Goal: Task Accomplishment & Management: Manage account settings

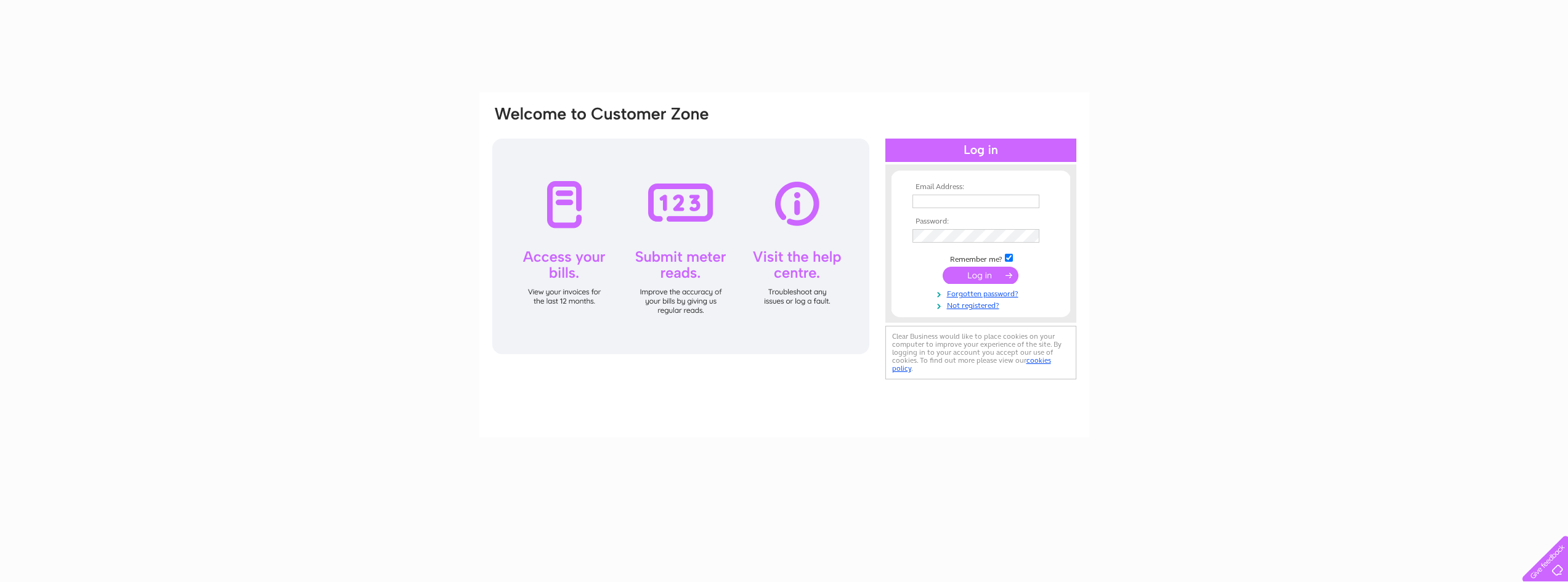
click at [991, 208] on td at bounding box center [980, 201] width 143 height 19
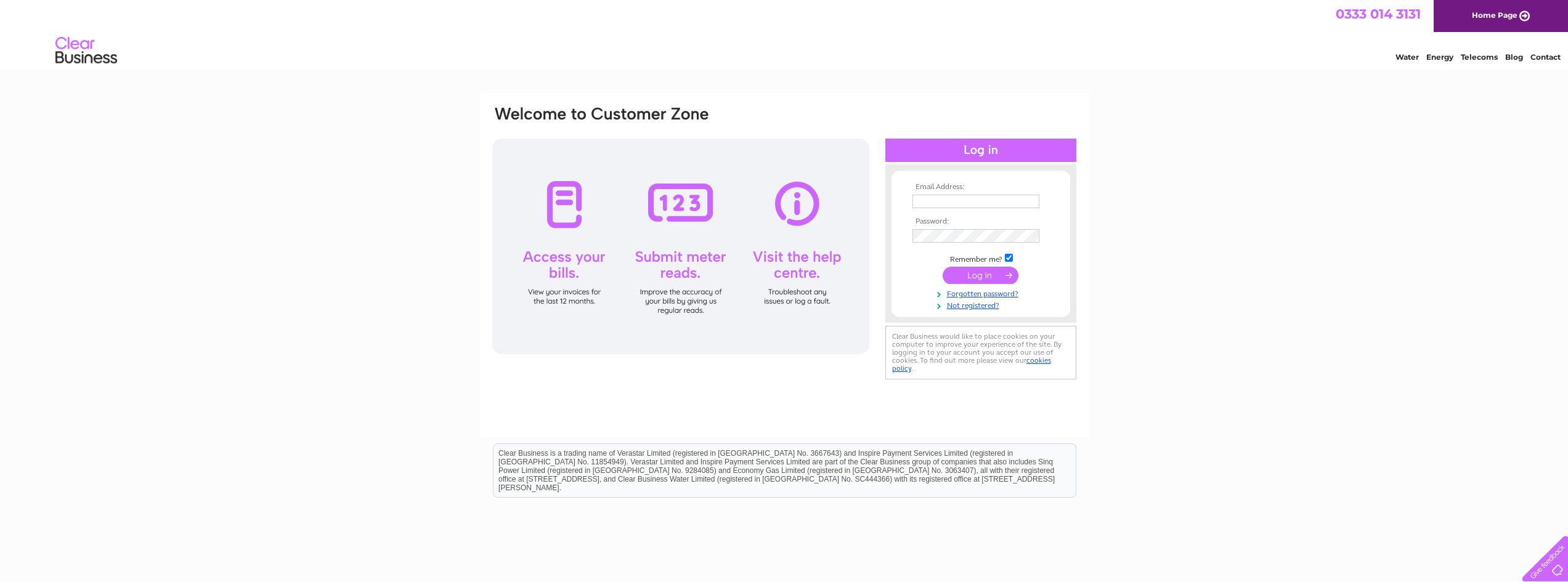
click at [988, 202] on input "text" at bounding box center [976, 201] width 127 height 13
type input "[EMAIL_ADDRESS][DOMAIN_NAME]"
click at [942, 268] on input "submit" at bounding box center [980, 276] width 76 height 17
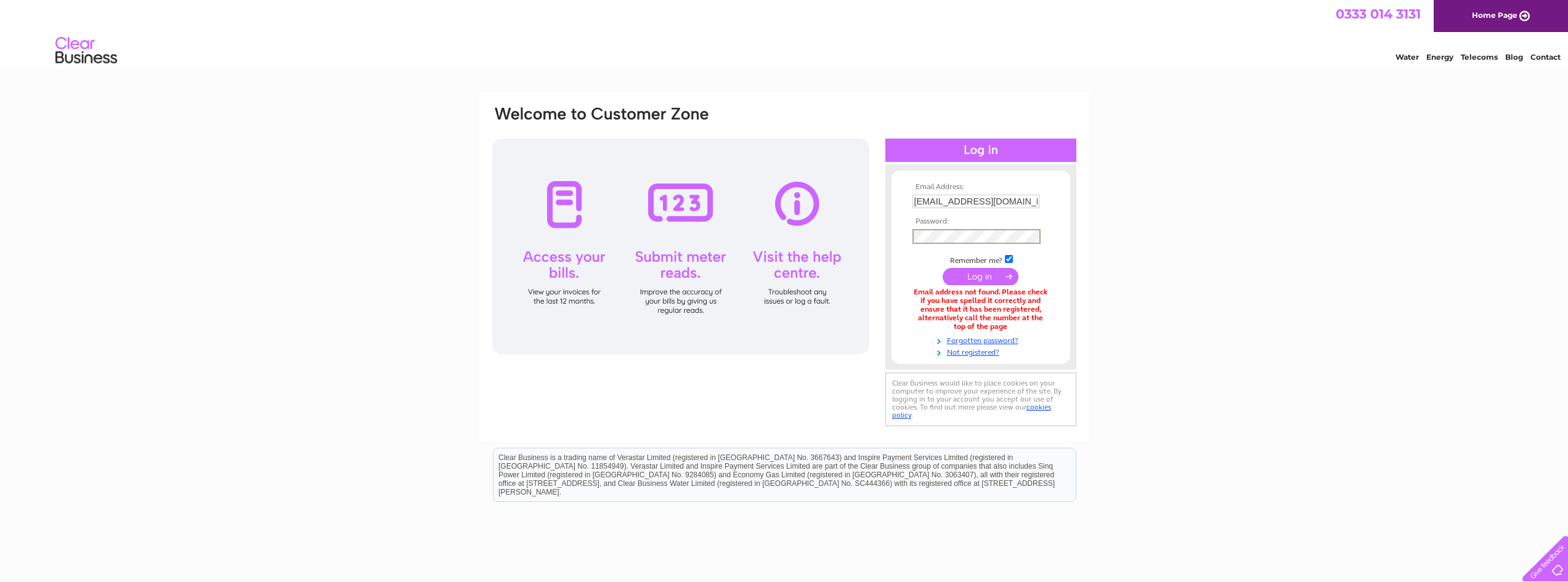
click at [942, 268] on input "submit" at bounding box center [980, 276] width 76 height 17
click at [1228, 337] on div "Email Address: wifal@pandora.net Password:" at bounding box center [784, 372] width 1568 height 559
click at [1015, 200] on input "[EMAIL_ADDRESS][DOMAIN_NAME]" at bounding box center [976, 201] width 127 height 13
click at [1197, 174] on div "Email Address: wifal@pandora.net Password:" at bounding box center [784, 373] width 1568 height 560
click at [996, 187] on th "Email Address:" at bounding box center [980, 188] width 143 height 9
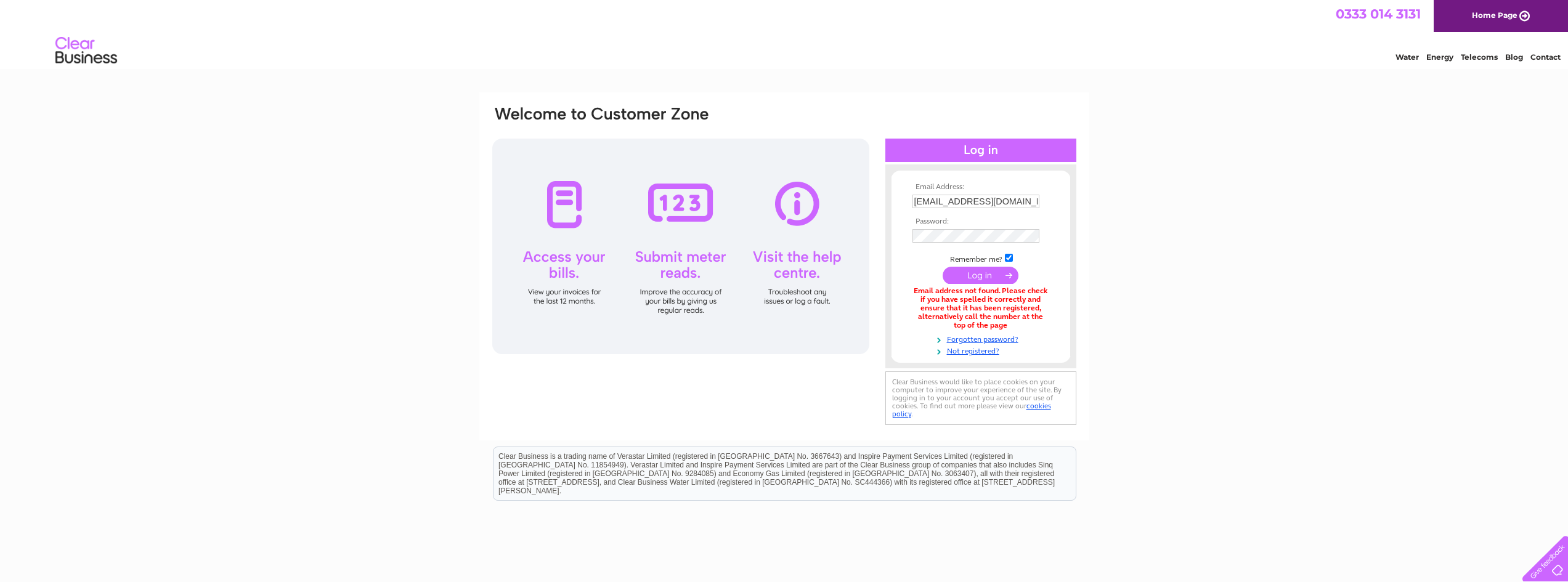
click at [993, 227] on td at bounding box center [980, 236] width 143 height 19
click at [942, 268] on input "submit" at bounding box center [980, 276] width 76 height 17
click at [1246, 303] on div "Email Address: wifal@pandora.net Password:" at bounding box center [784, 372] width 1568 height 559
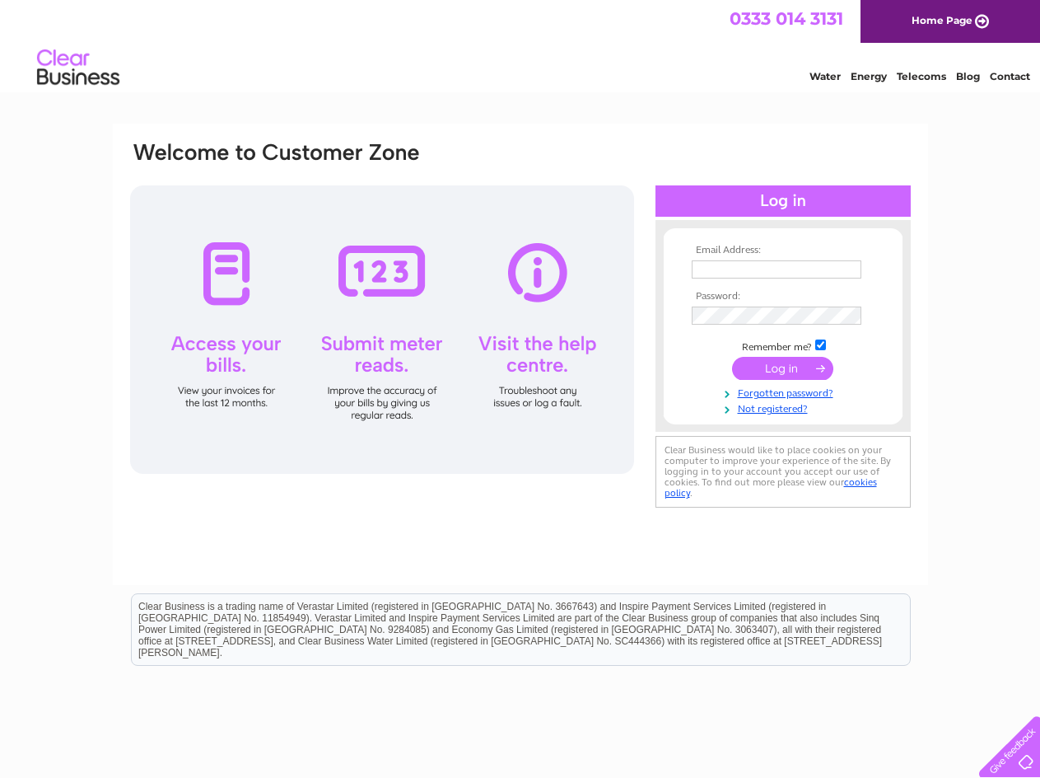
click at [747, 257] on td at bounding box center [783, 269] width 191 height 26
click at [771, 268] on input "text" at bounding box center [777, 270] width 171 height 20
type input "[EMAIL_ADDRESS][DOMAIN_NAME]"
click at [732, 358] on input "submit" at bounding box center [782, 369] width 101 height 23
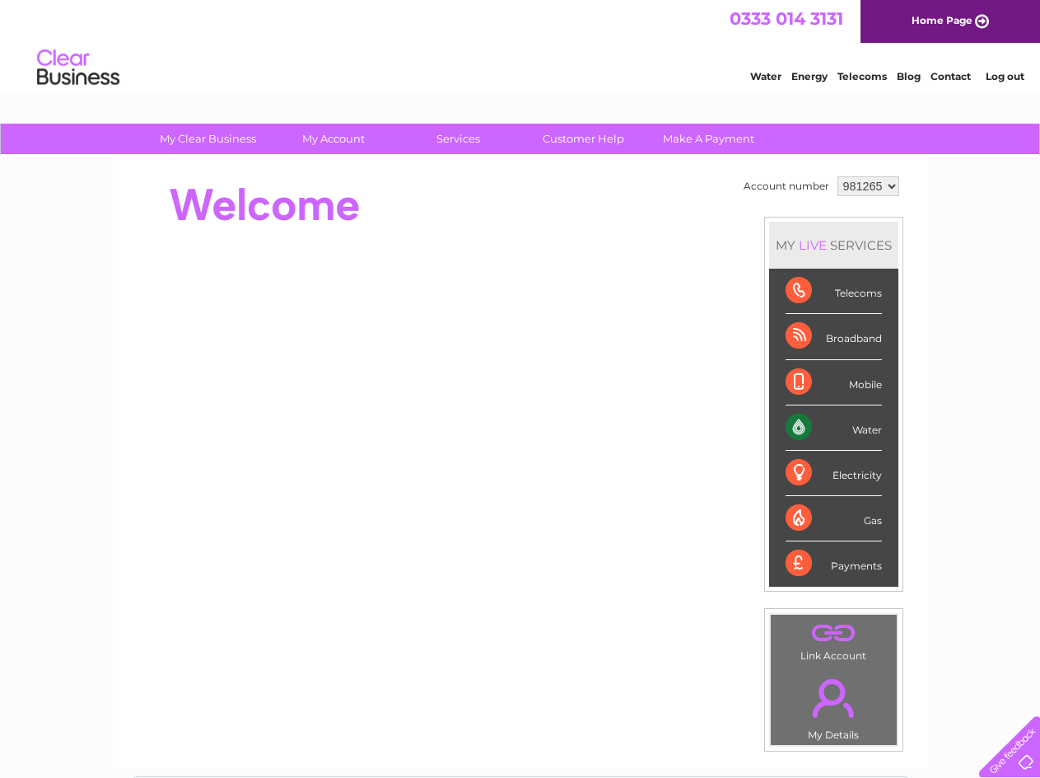
click at [856, 182] on select "981265" at bounding box center [869, 186] width 62 height 20
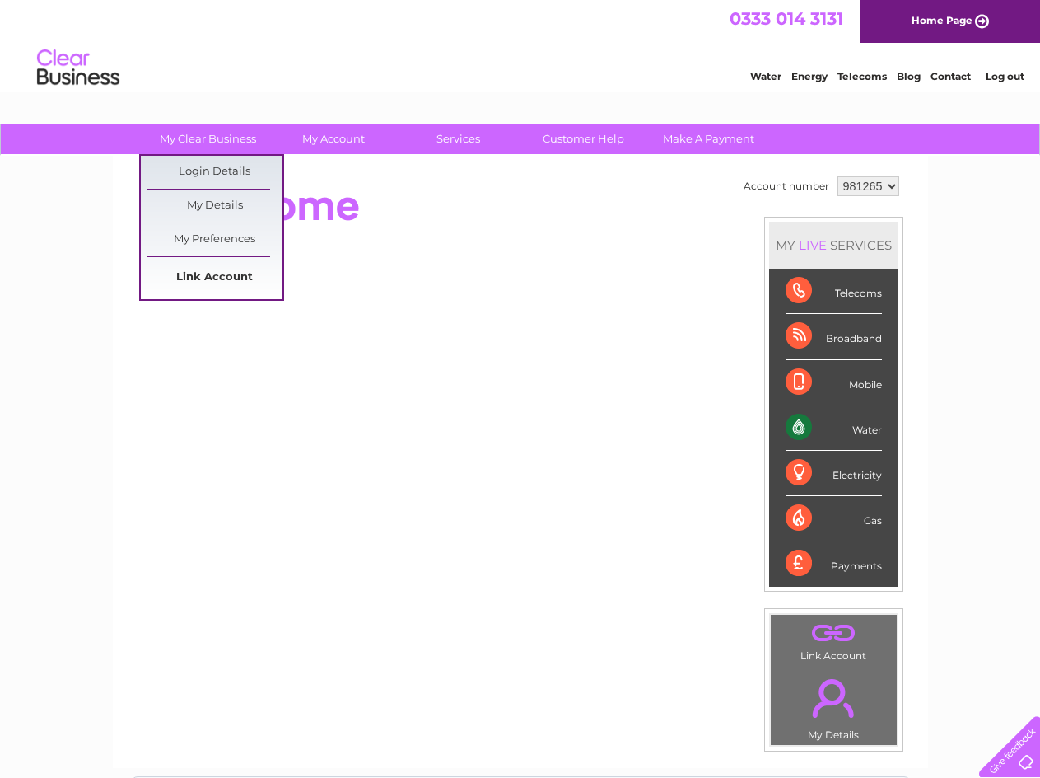
click at [255, 279] on link "Link Account" at bounding box center [215, 277] width 136 height 33
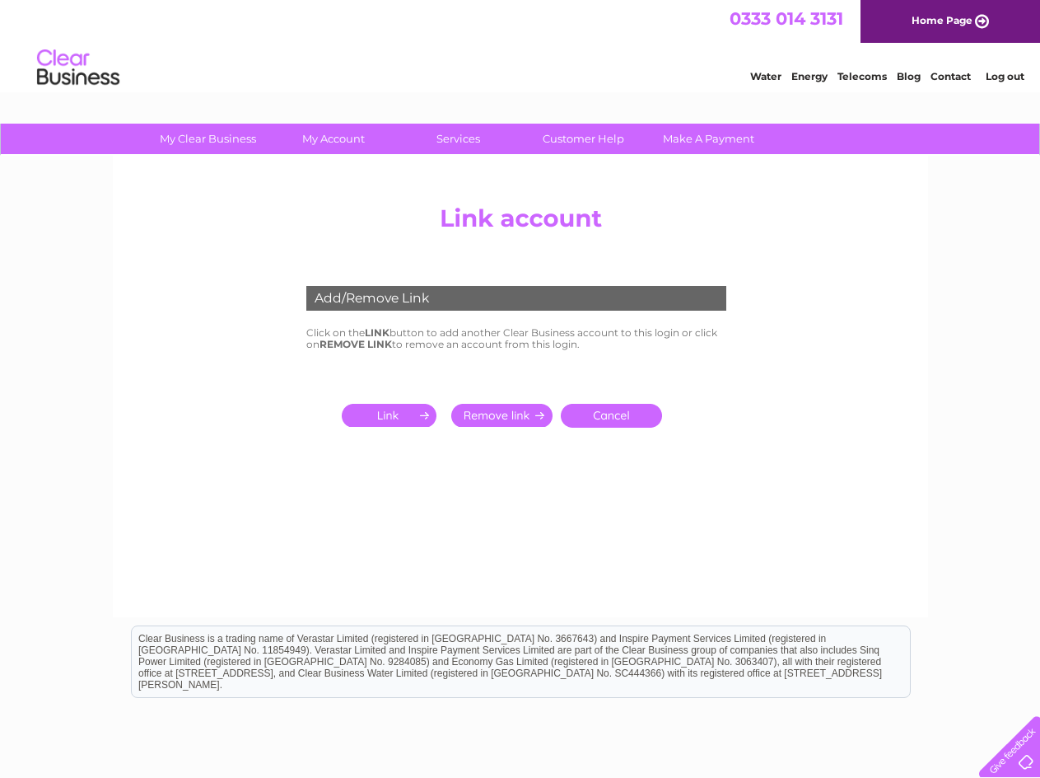
click at [408, 415] on input "submit" at bounding box center [392, 415] width 101 height 23
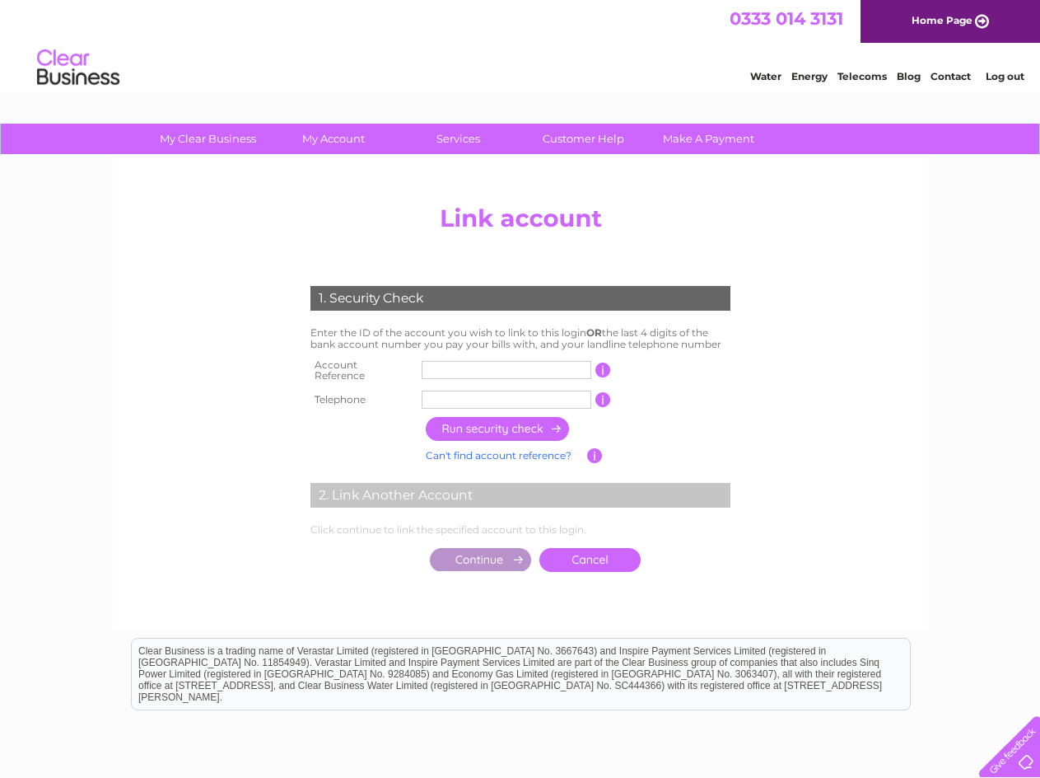
click at [463, 365] on input "text" at bounding box center [507, 370] width 170 height 18
click at [556, 367] on input "text" at bounding box center [507, 370] width 170 height 18
click at [466, 364] on input "text" at bounding box center [507, 370] width 170 height 18
click at [470, 361] on input "text" at bounding box center [507, 370] width 170 height 18
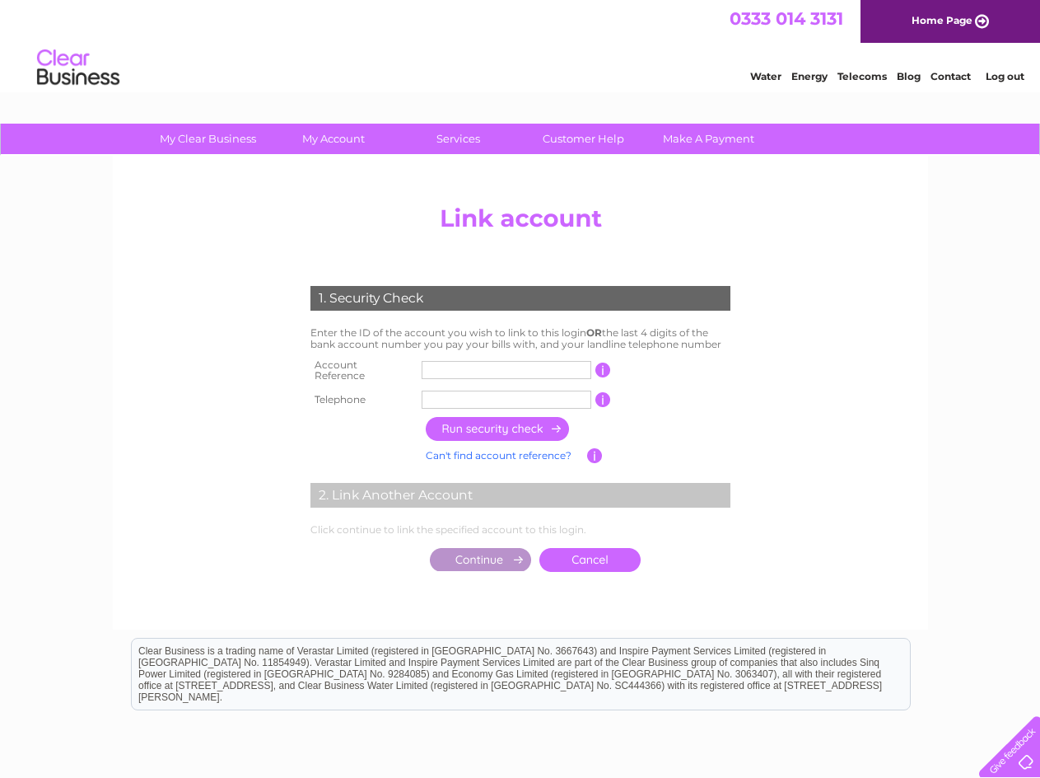
click at [512, 369] on input "text" at bounding box center [507, 370] width 170 height 18
paste input "C"
click at [512, 367] on input "CB302741" at bounding box center [507, 370] width 170 height 18
type input "C"
click at [498, 362] on input "text" at bounding box center [507, 370] width 170 height 18
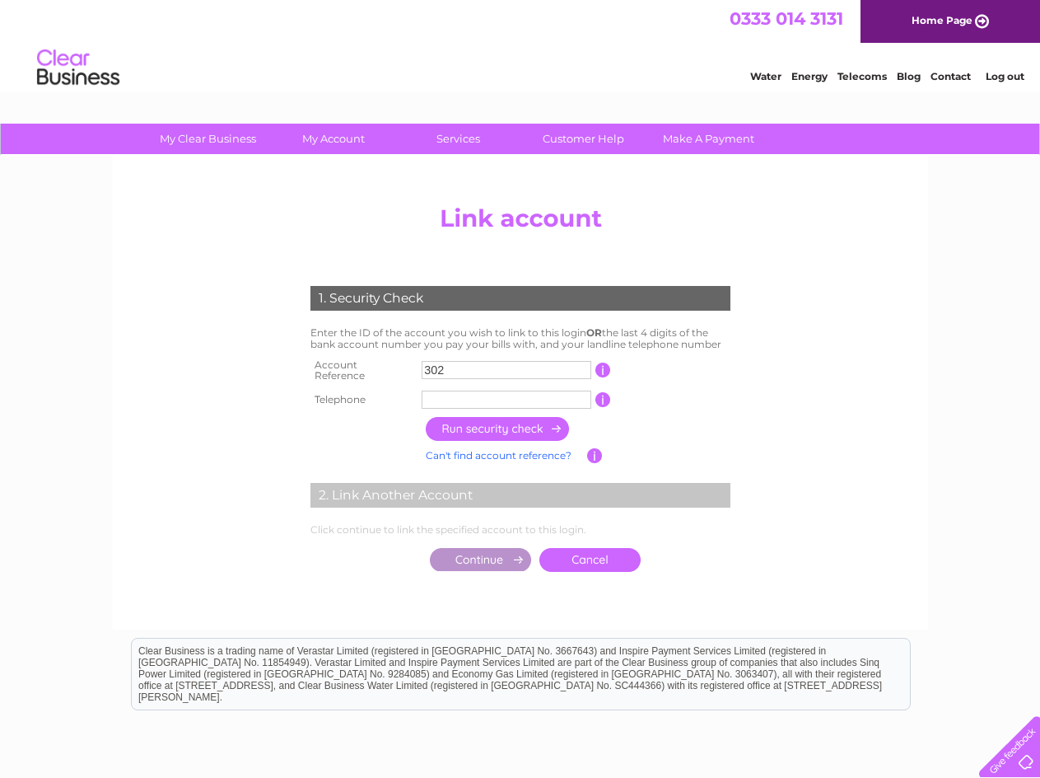
type input "30274101"
click at [517, 398] on input "text" at bounding box center [507, 399] width 170 height 18
type input "07834150604"
click at [534, 426] on input "button" at bounding box center [498, 429] width 145 height 24
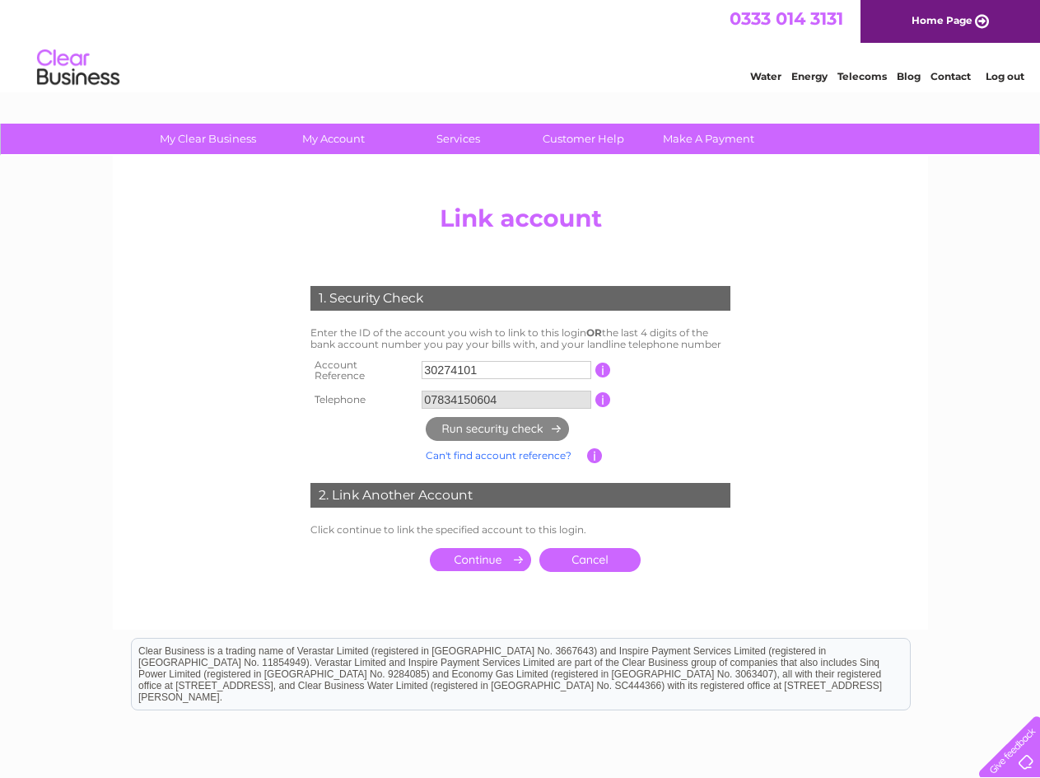
click at [491, 550] on input "submit" at bounding box center [480, 559] width 101 height 23
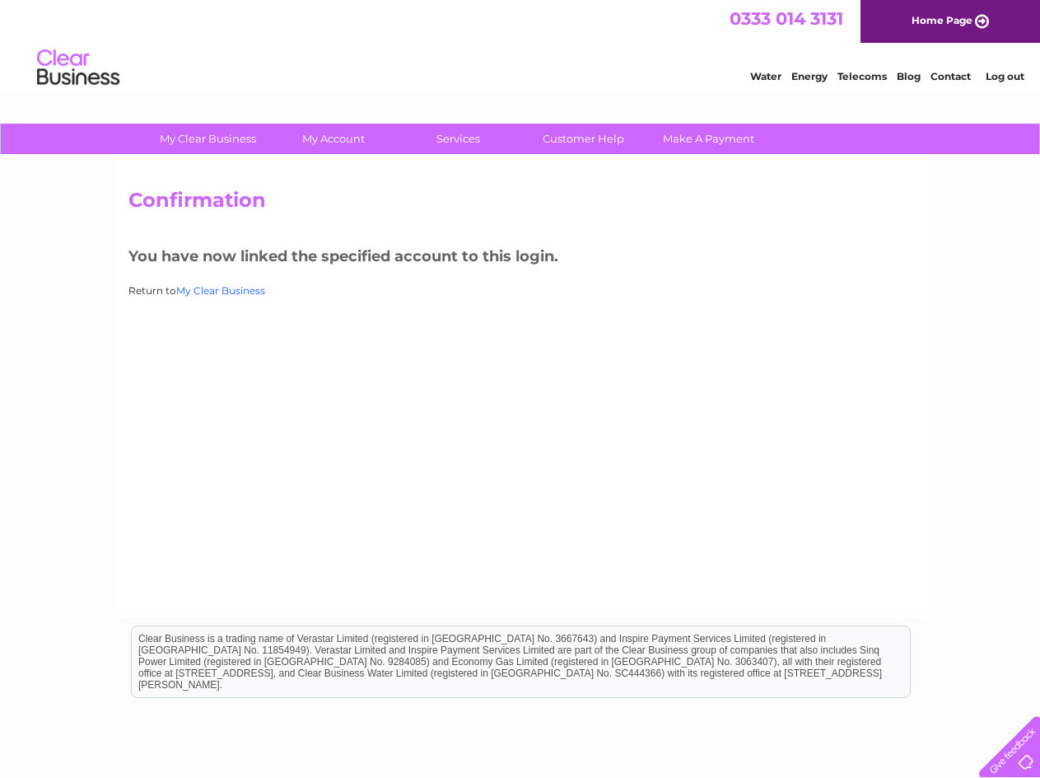
click at [222, 293] on link "My Clear Business" at bounding box center [220, 290] width 89 height 12
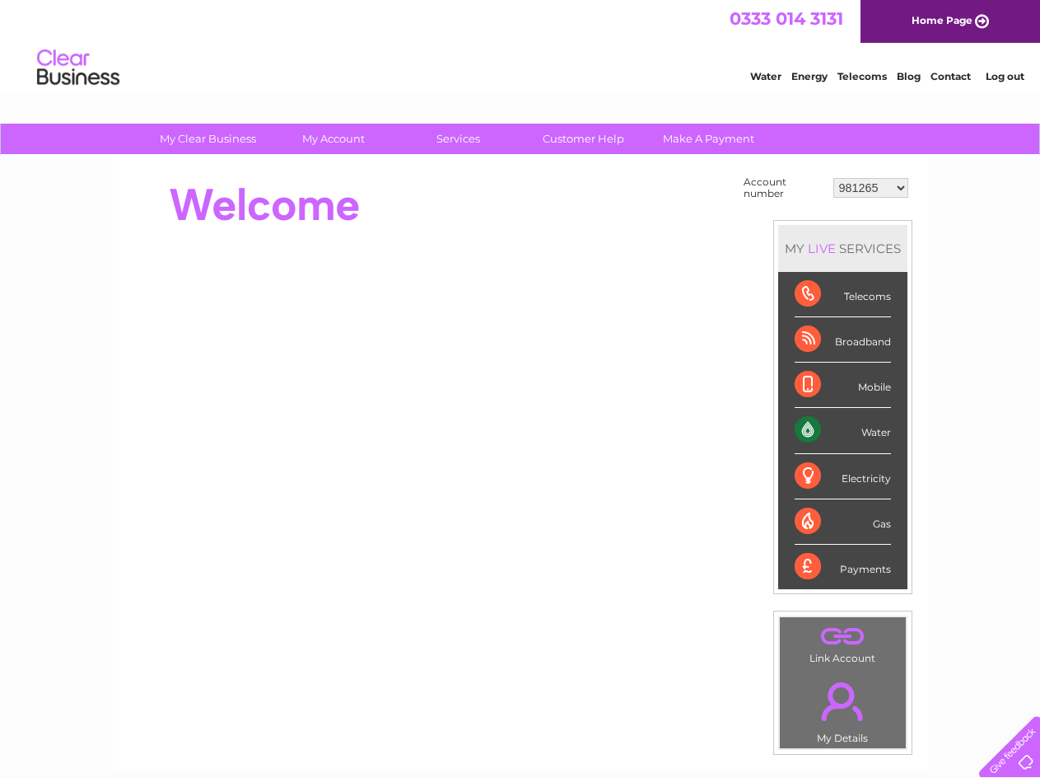
click at [896, 191] on select "981265 30274101" at bounding box center [871, 188] width 75 height 20
select select "30274101"
click at [834, 178] on select "981265 30274101" at bounding box center [871, 188] width 75 height 20
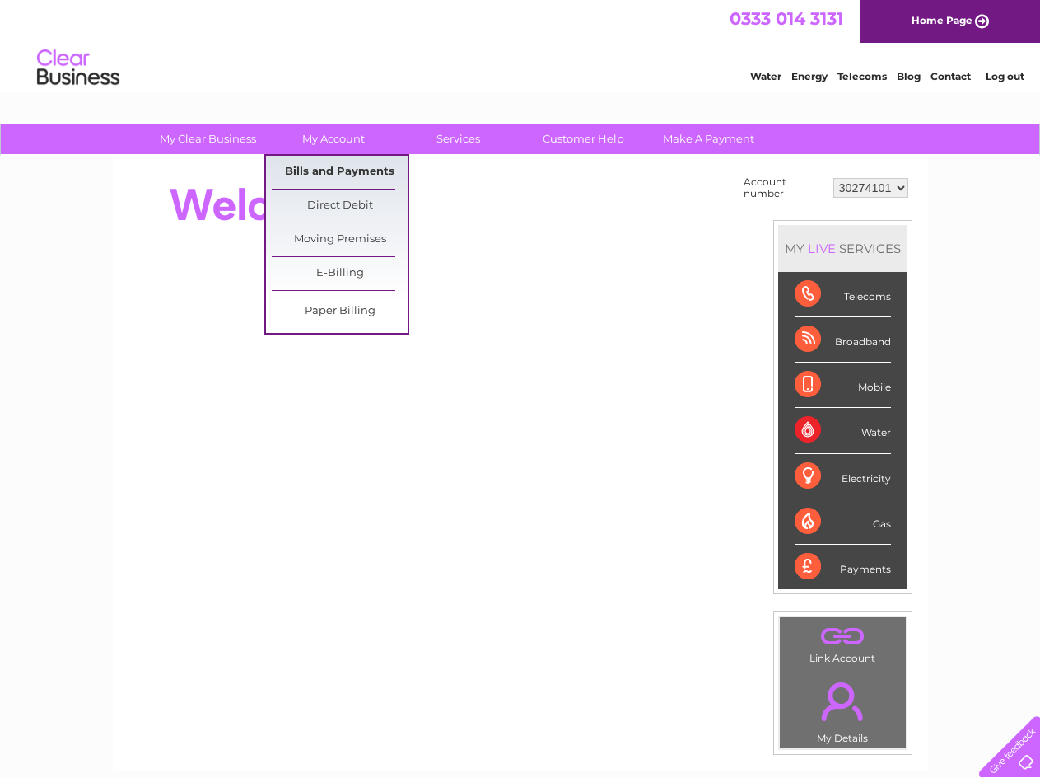
click at [353, 166] on link "Bills and Payments" at bounding box center [340, 172] width 136 height 33
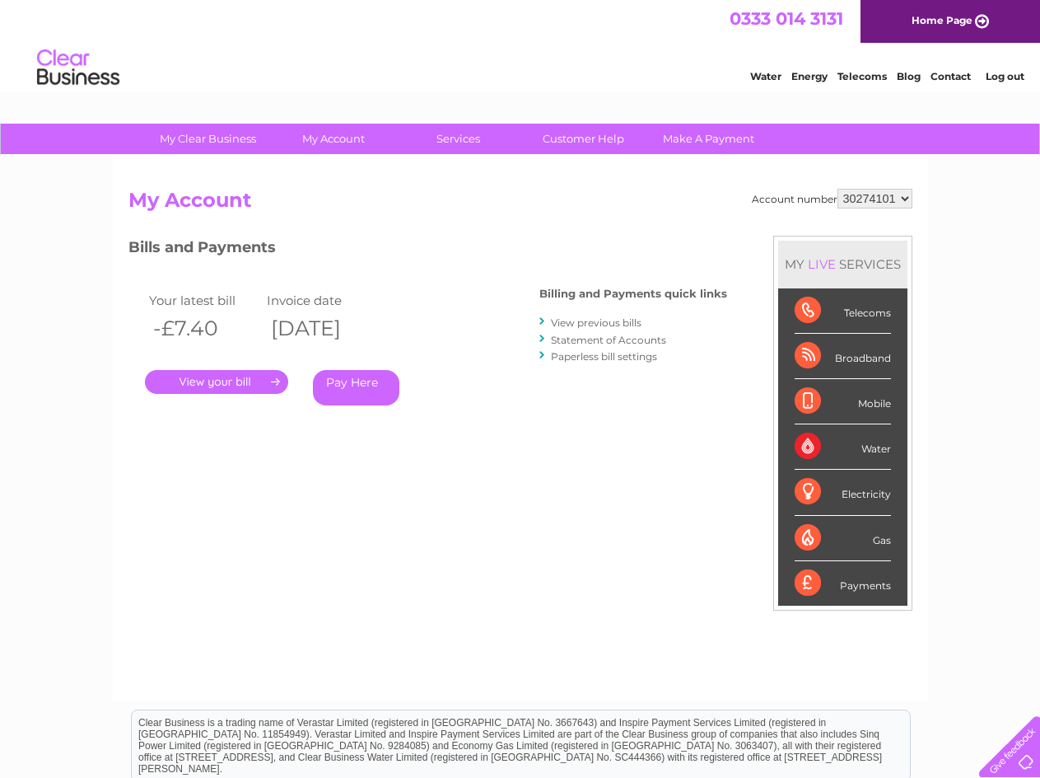
click at [879, 205] on select "981265 30274101" at bounding box center [875, 199] width 75 height 20
click at [949, 203] on div "My Clear Business Login Details My Details My Preferences Link Account My Accou…" at bounding box center [520, 553] width 1040 height 859
click at [588, 318] on link "View previous bills" at bounding box center [596, 322] width 91 height 12
click at [591, 323] on link "View previous bills" at bounding box center [596, 322] width 91 height 12
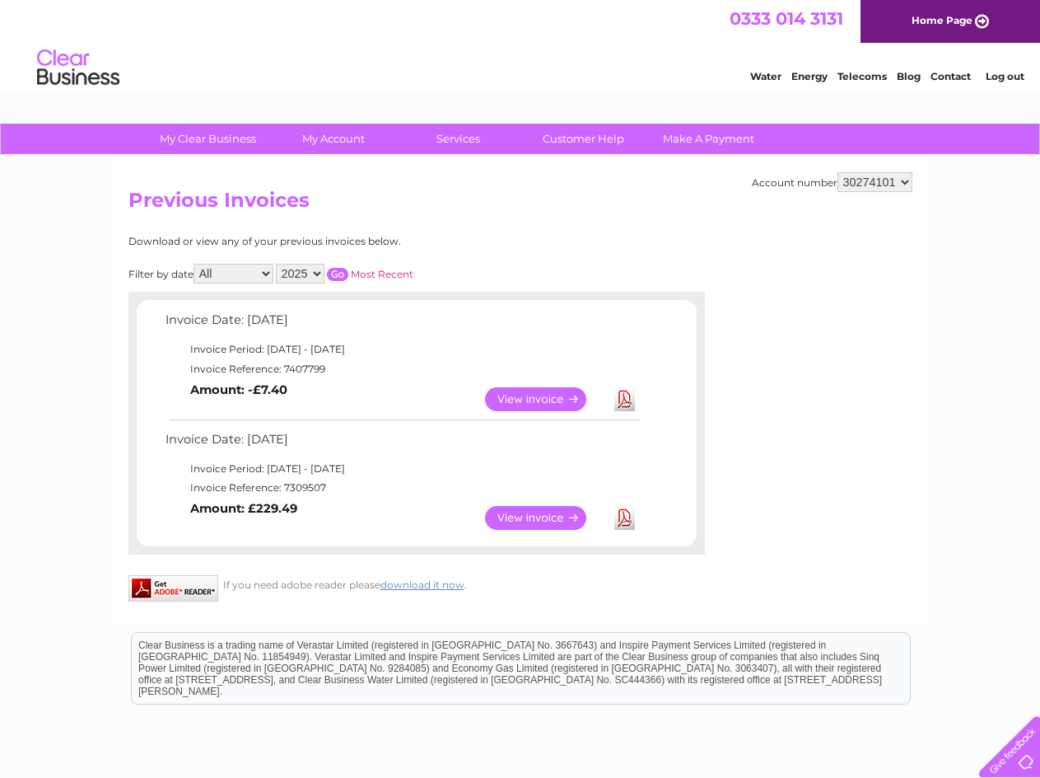
click at [284, 274] on select "2025 2024 2023" at bounding box center [300, 274] width 49 height 20
click at [278, 264] on select "2025 2024 2023" at bounding box center [300, 274] width 49 height 20
click at [336, 273] on input "button" at bounding box center [337, 274] width 21 height 13
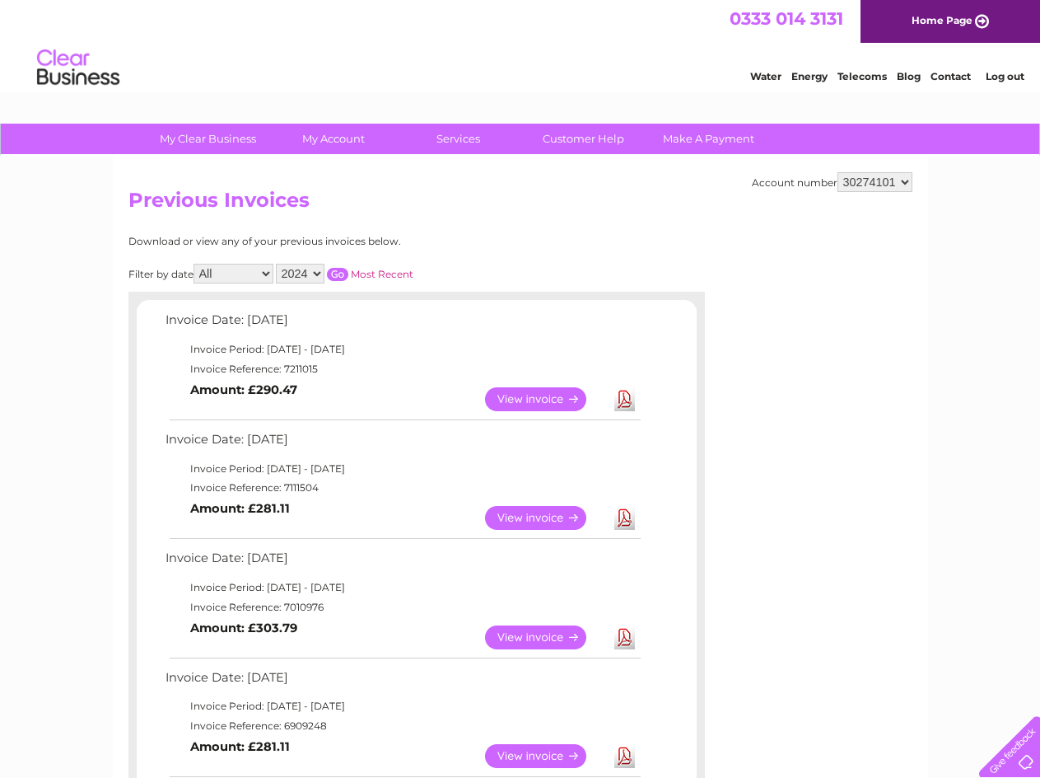
click at [238, 273] on select "All January February March April May June July August September October Novembe…" at bounding box center [234, 274] width 80 height 20
click at [302, 267] on select "2025 2024 2023" at bounding box center [300, 274] width 49 height 20
click at [278, 264] on select "2025 2024 2023" at bounding box center [300, 274] width 49 height 20
click at [343, 277] on input "button" at bounding box center [337, 274] width 21 height 13
click at [296, 275] on select "2025 2024 2023" at bounding box center [300, 274] width 49 height 20
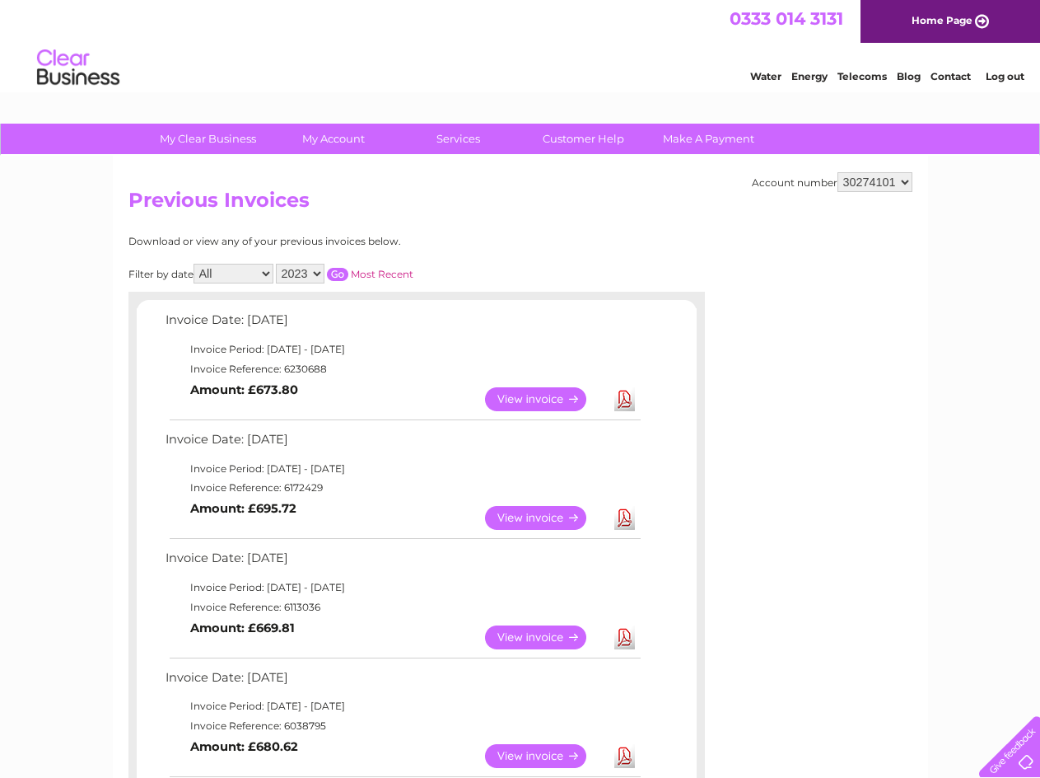
click at [304, 278] on select "2025 2024 2023" at bounding box center [300, 274] width 49 height 20
click at [278, 264] on select "2025 2024 2023" at bounding box center [300, 274] width 49 height 20
click at [343, 273] on input "button" at bounding box center [337, 274] width 21 height 13
click at [294, 273] on select "2025 2024 2023" at bounding box center [300, 274] width 49 height 20
select select "2025"
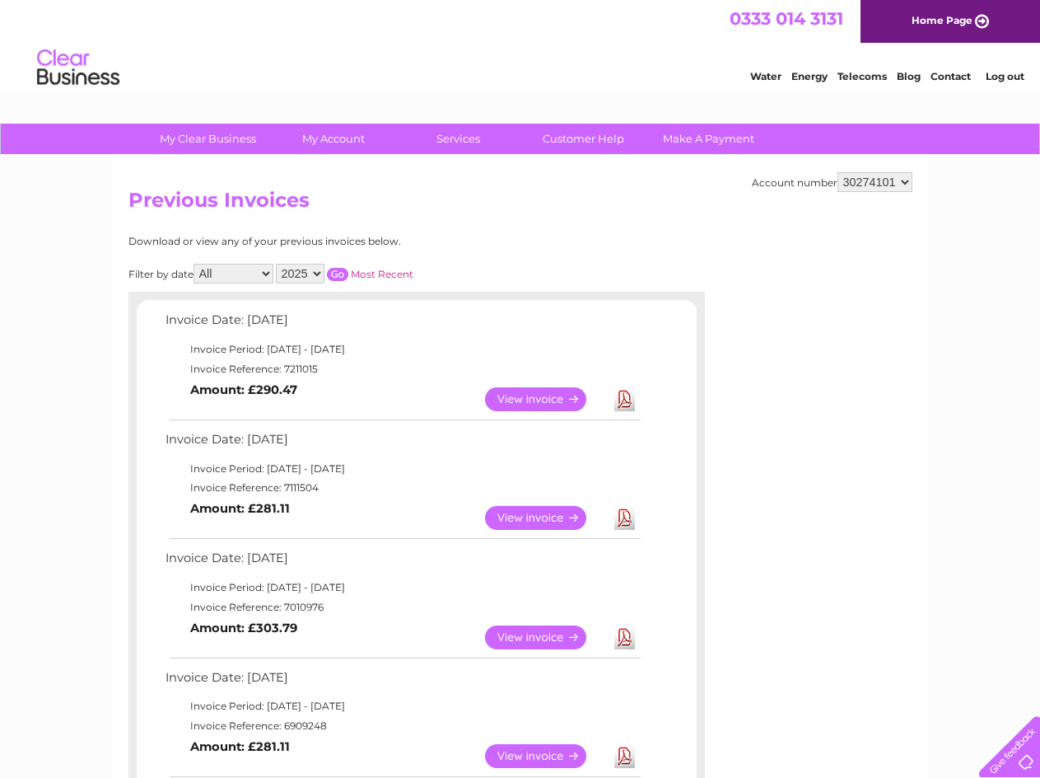
click at [278, 264] on select "2025 2024 2023" at bounding box center [300, 274] width 49 height 20
click at [332, 272] on input "button" at bounding box center [337, 274] width 21 height 13
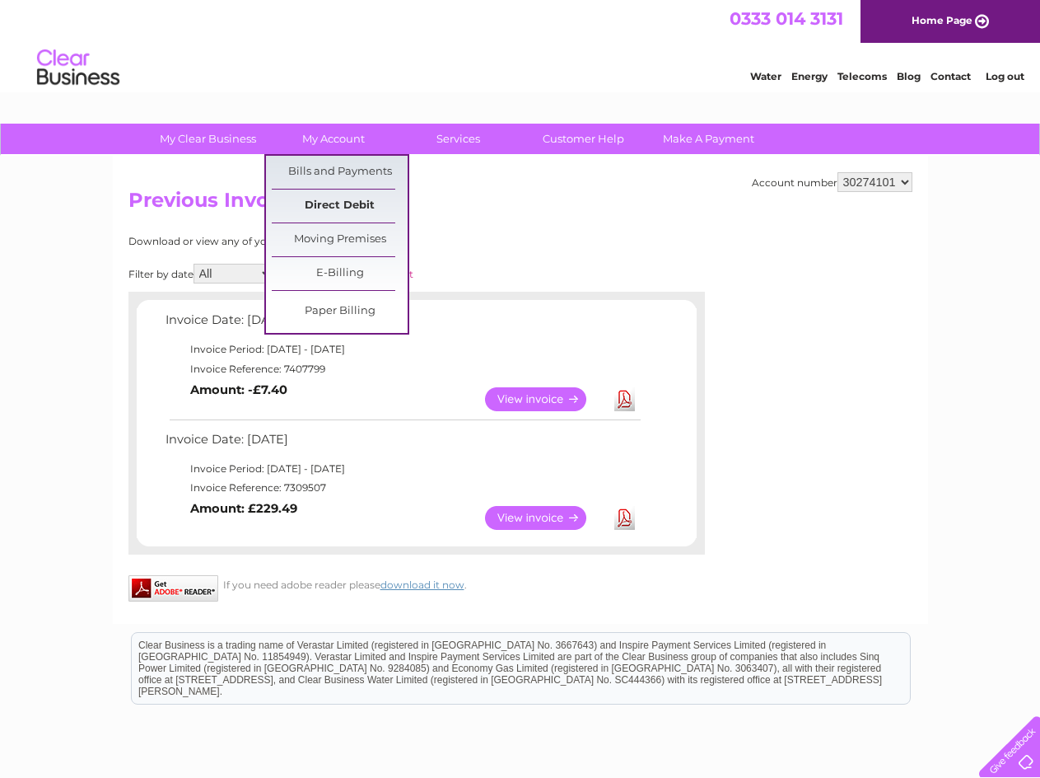
click at [328, 199] on link "Direct Debit" at bounding box center [340, 205] width 136 height 33
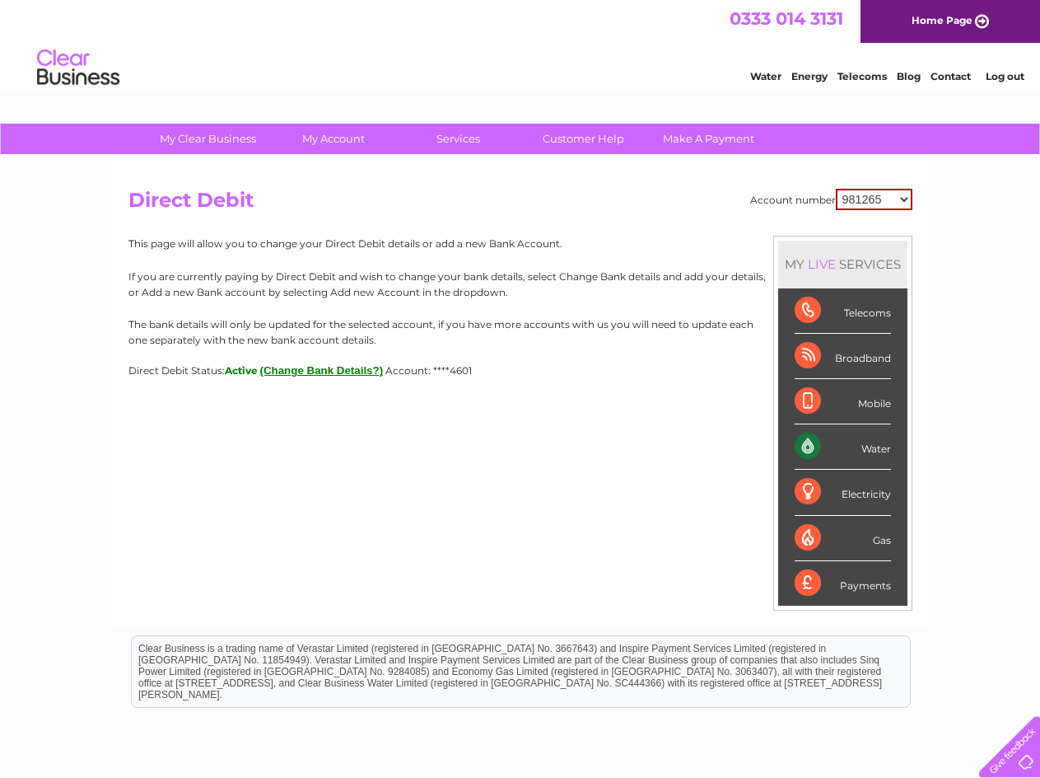
click at [854, 200] on select "981265 30274101" at bounding box center [874, 199] width 77 height 21
select select "30274101"
click at [836, 189] on select "981265 30274101" at bounding box center [874, 199] width 77 height 21
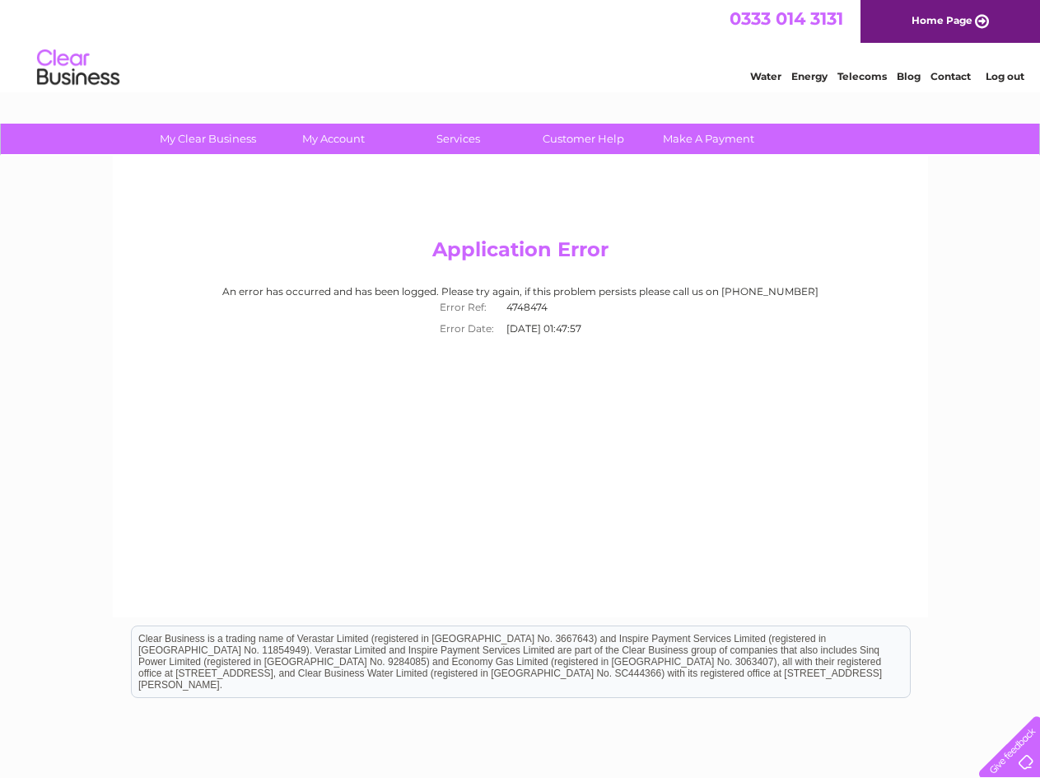
click at [854, 232] on div "Application Error An error has occurred and has been logged. Please try again, …" at bounding box center [521, 386] width 816 height 461
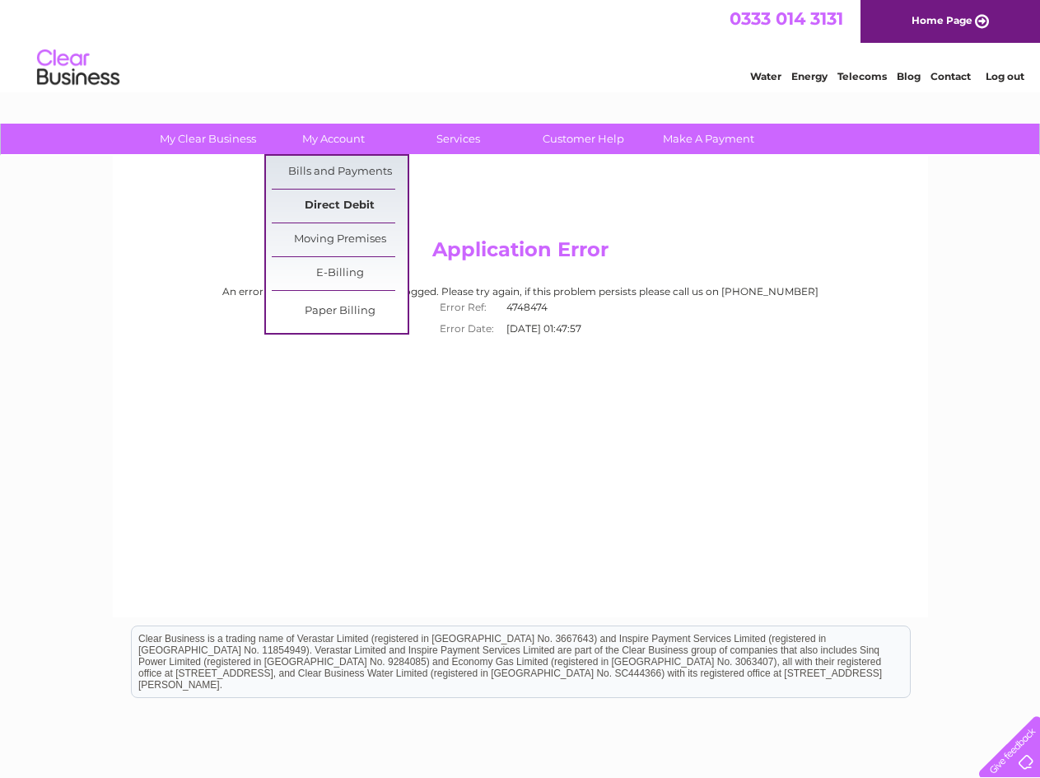
click at [341, 199] on link "Direct Debit" at bounding box center [340, 205] width 136 height 33
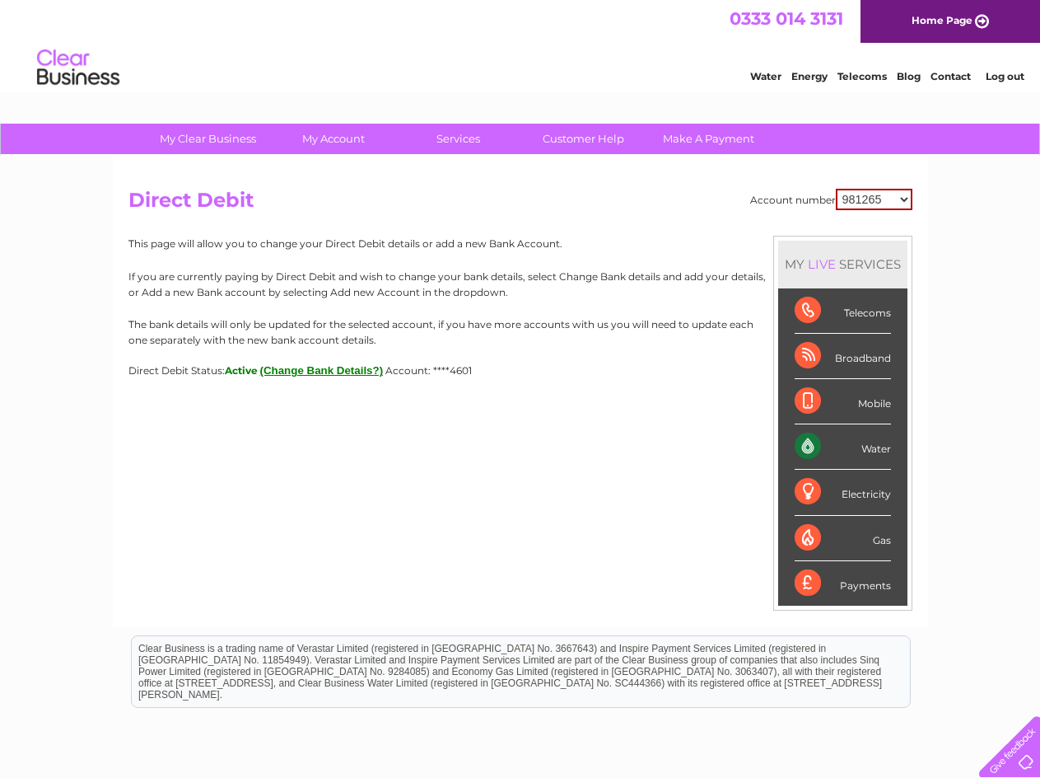
click at [861, 206] on select "981265 30274101" at bounding box center [874, 199] width 77 height 21
select select "30274101"
click at [836, 189] on select "981265 30274101" at bounding box center [874, 199] width 77 height 21
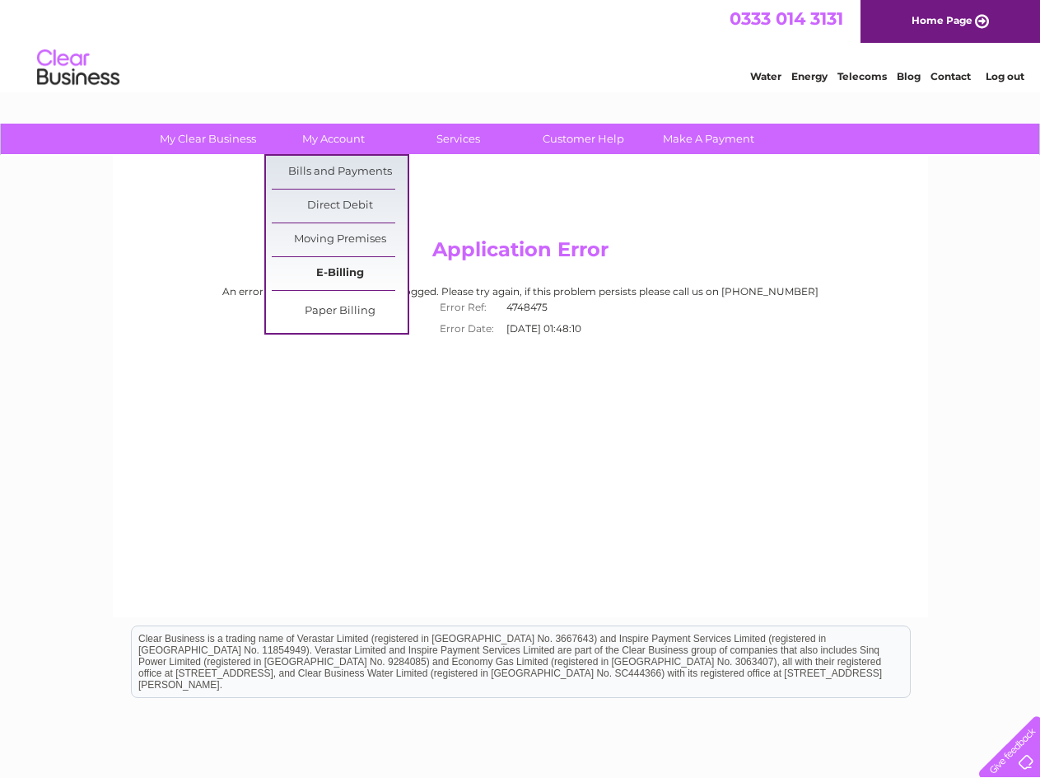
click at [353, 270] on link "E-Billing" at bounding box center [340, 273] width 136 height 33
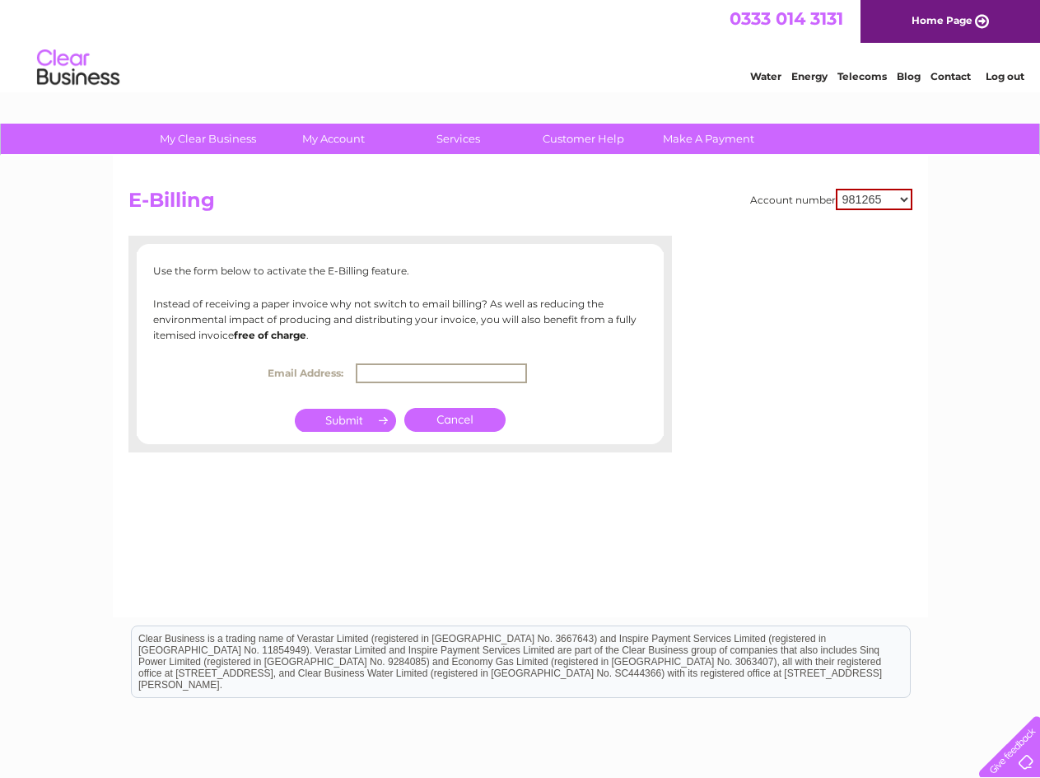
click at [398, 365] on input "text" at bounding box center [441, 373] width 171 height 20
click at [348, 364] on th "Email Address:" at bounding box center [306, 372] width 90 height 26
drag, startPoint x: 388, startPoint y: 373, endPoint x: 386, endPoint y: 361, distance: 12.6
click at [386, 362] on td at bounding box center [445, 372] width 188 height 26
paste input "[DOMAIN_NAME][EMAIL_ADDRESS][DOMAIN_NAME]"
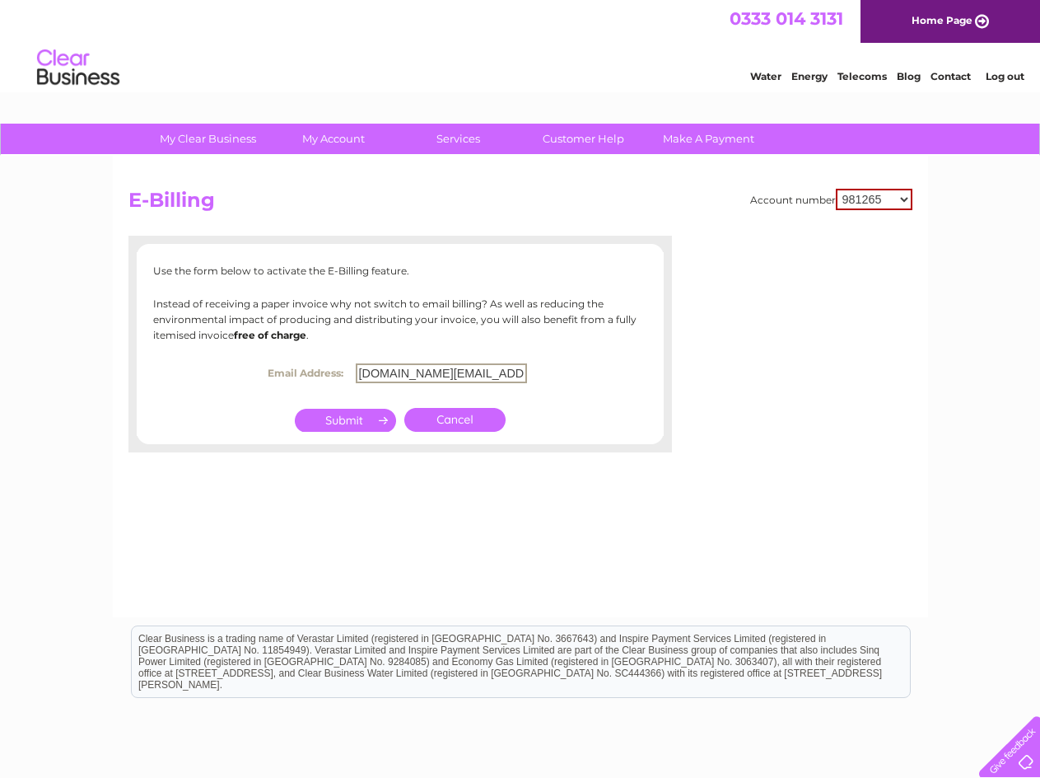
scroll to position [0, 4]
type input "pandora.uk@bscs.basware.com"
click at [346, 420] on input "submit" at bounding box center [345, 418] width 101 height 23
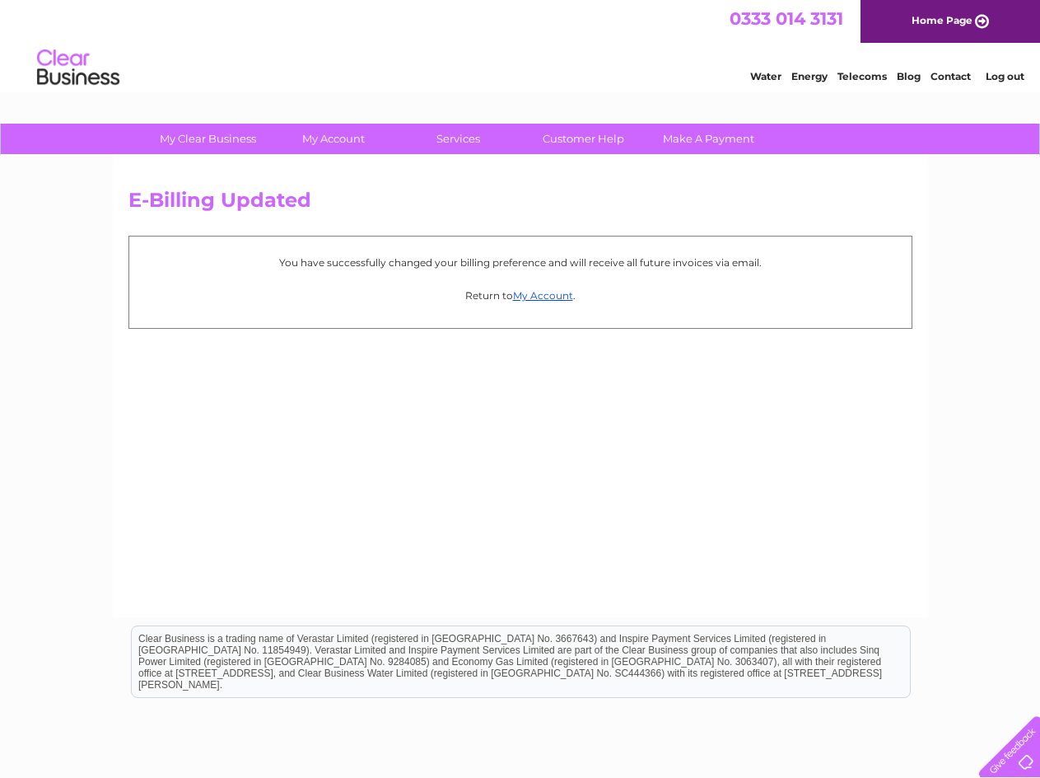
click at [559, 302] on p "Return to My Account ." at bounding box center [521, 296] width 766 height 16
click at [559, 297] on link "My Account" at bounding box center [543, 295] width 60 height 12
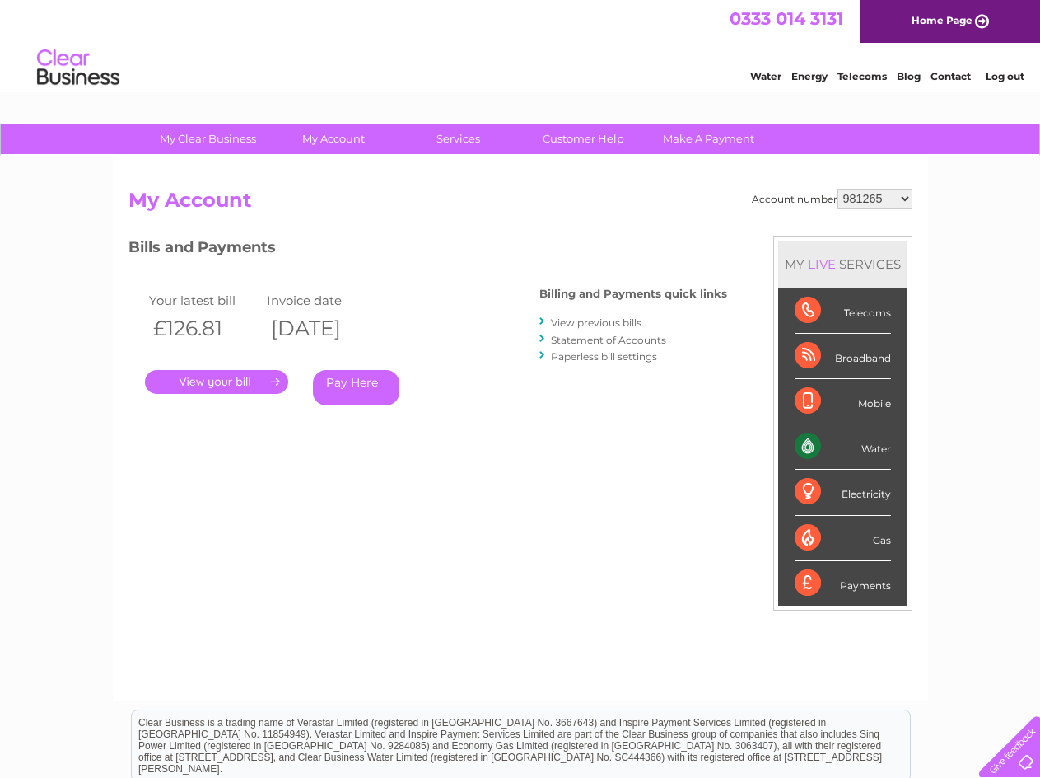
click at [880, 210] on h2 "My Account" at bounding box center [521, 204] width 784 height 31
click at [880, 199] on select "981265 30274101" at bounding box center [875, 199] width 75 height 20
select select "30274101"
click at [838, 189] on select "981265 30274101" at bounding box center [875, 199] width 75 height 20
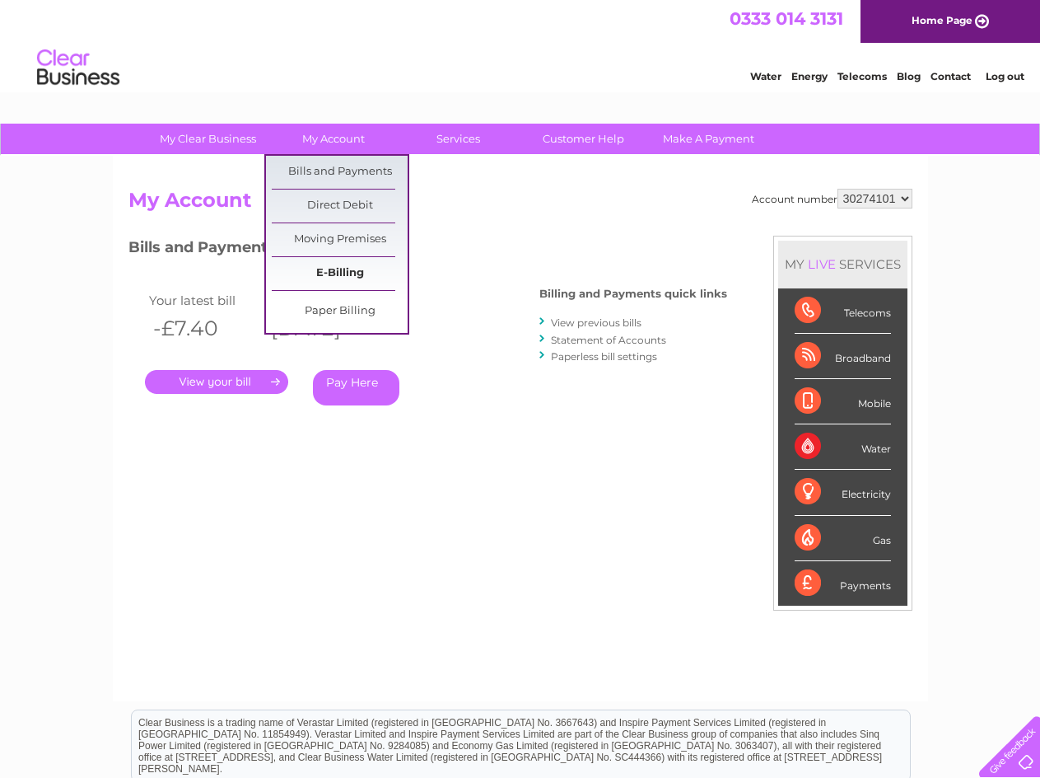
click at [341, 267] on link "E-Billing" at bounding box center [340, 273] width 136 height 33
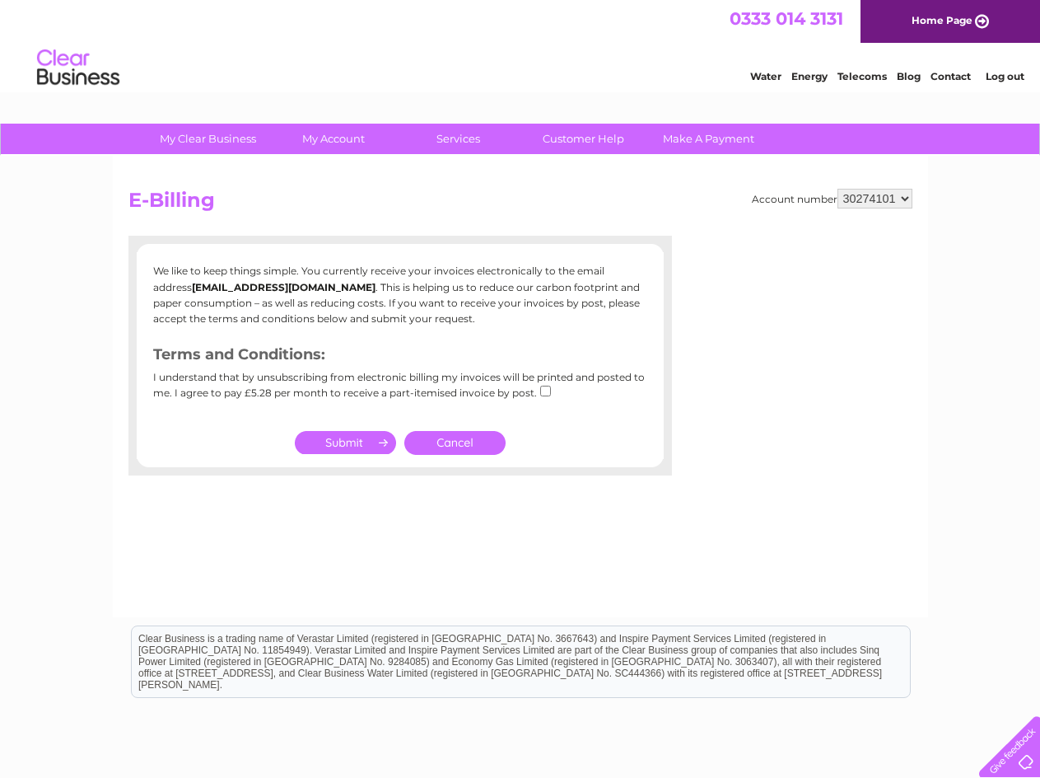
click at [552, 391] on div "I understand that by unsubscribing from electronic billing my invoices will be …" at bounding box center [400, 391] width 494 height 39
click at [545, 392] on input "checkbox" at bounding box center [545, 391] width 11 height 11
checkbox input "true"
click at [359, 444] on input "submit" at bounding box center [345, 442] width 101 height 23
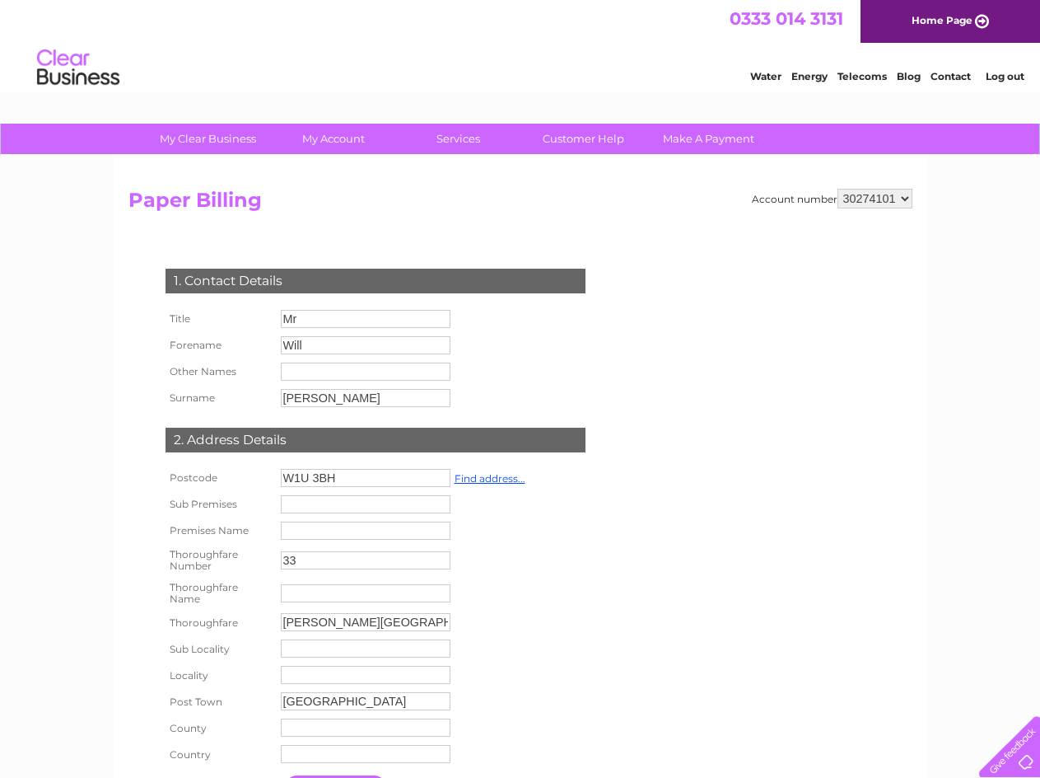
scroll to position [247, 0]
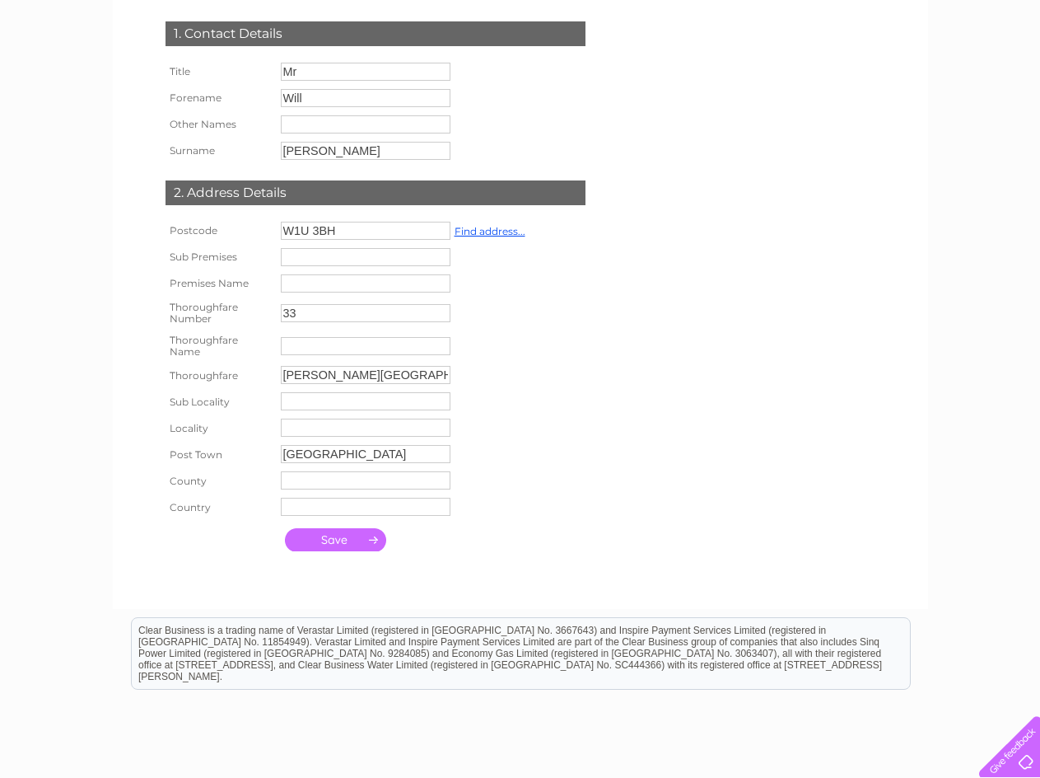
click at [341, 543] on input "submit" at bounding box center [335, 539] width 101 height 23
click at [354, 362] on td "[PERSON_NAME][GEOGRAPHIC_DATA]" at bounding box center [403, 375] width 253 height 26
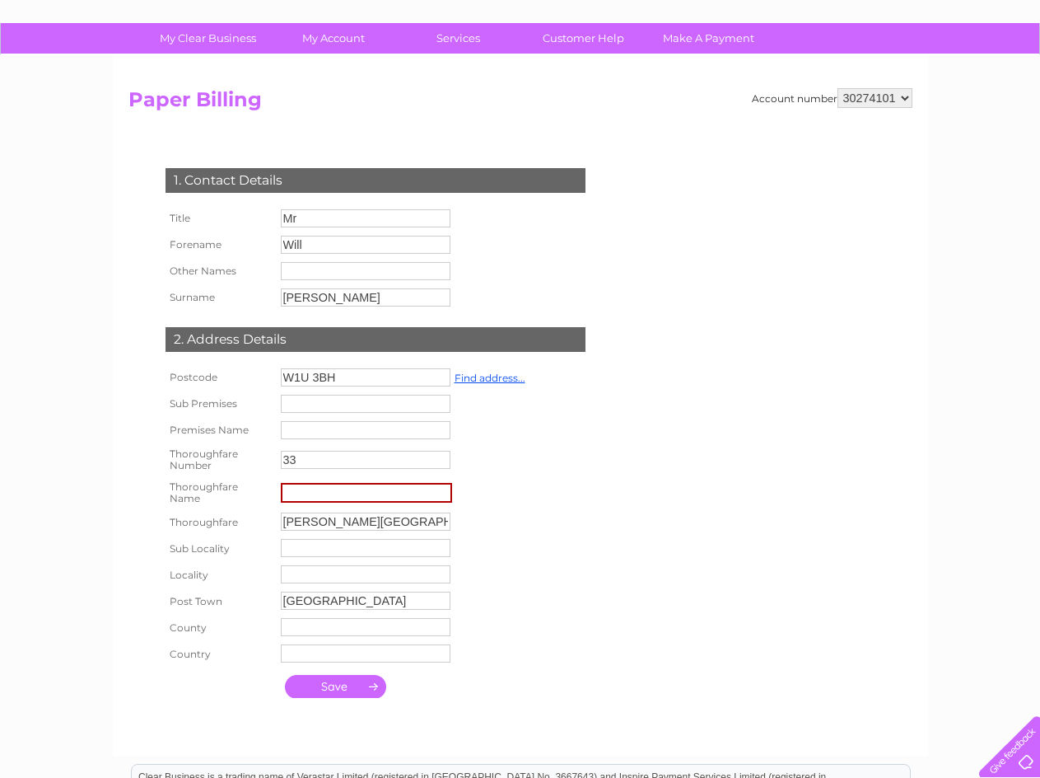
scroll to position [82, 0]
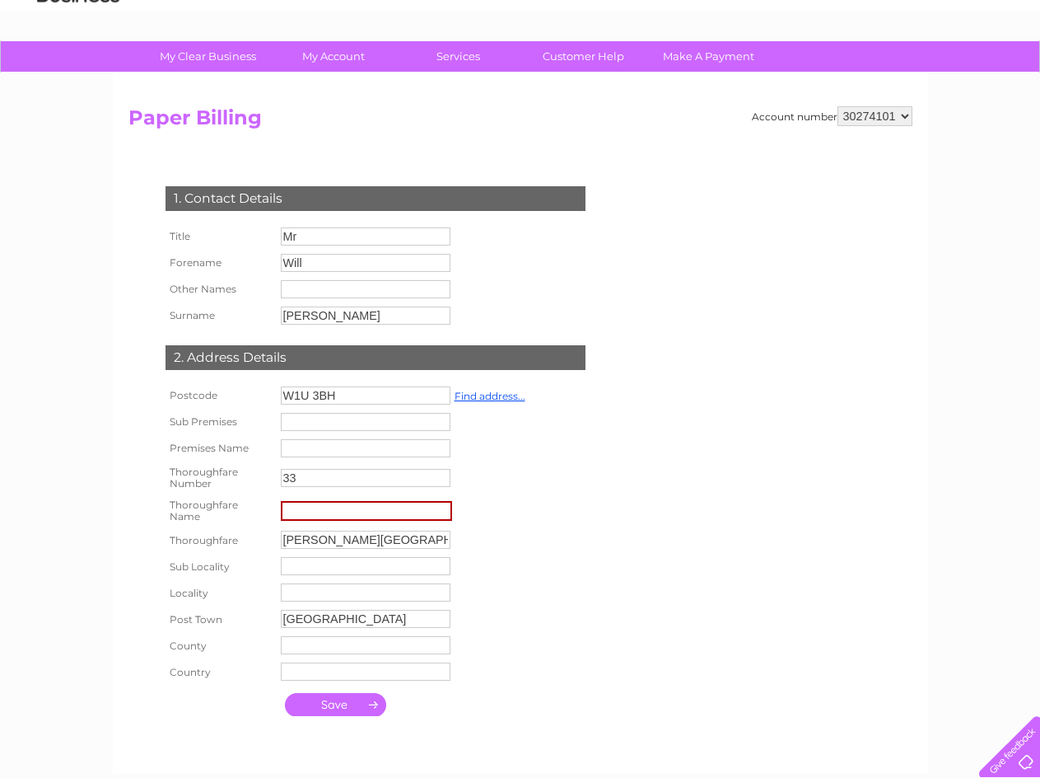
click at [338, 503] on input "text" at bounding box center [366, 511] width 171 height 20
click at [343, 508] on input "text" at bounding box center [366, 511] width 171 height 20
type input "Pandora Jewellery UK LTD"
click at [359, 696] on input "submit" at bounding box center [335, 704] width 101 height 23
click at [515, 561] on td at bounding box center [403, 566] width 253 height 26
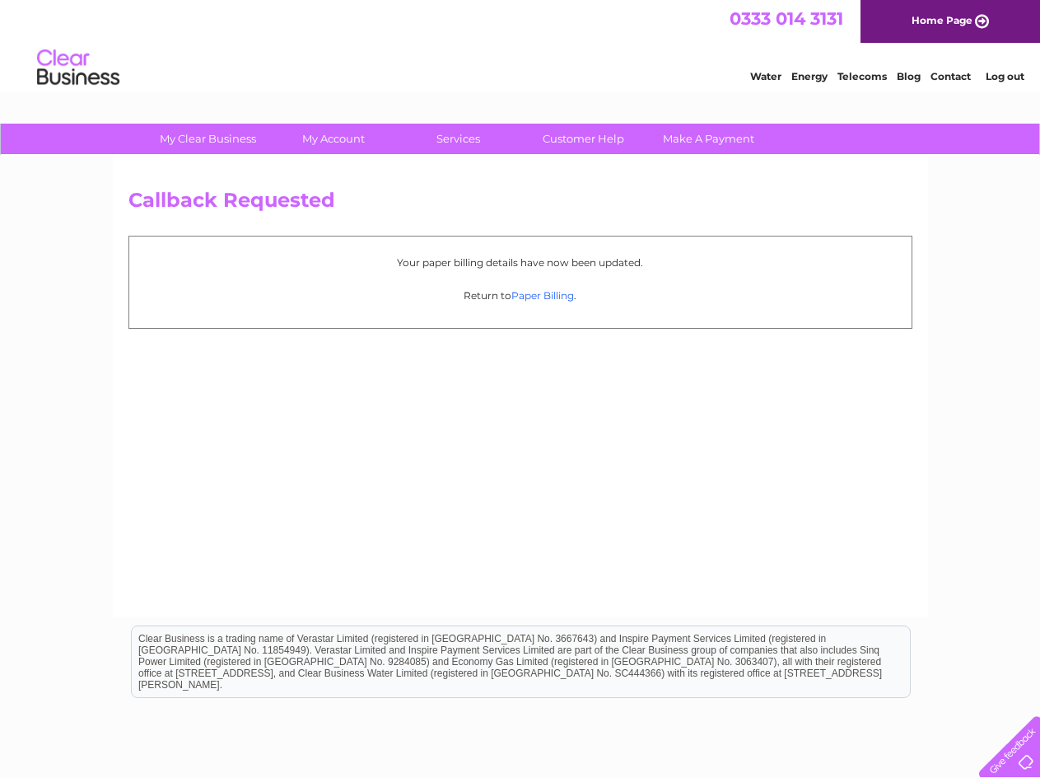
click at [535, 295] on link "Paper Billing" at bounding box center [543, 295] width 63 height 12
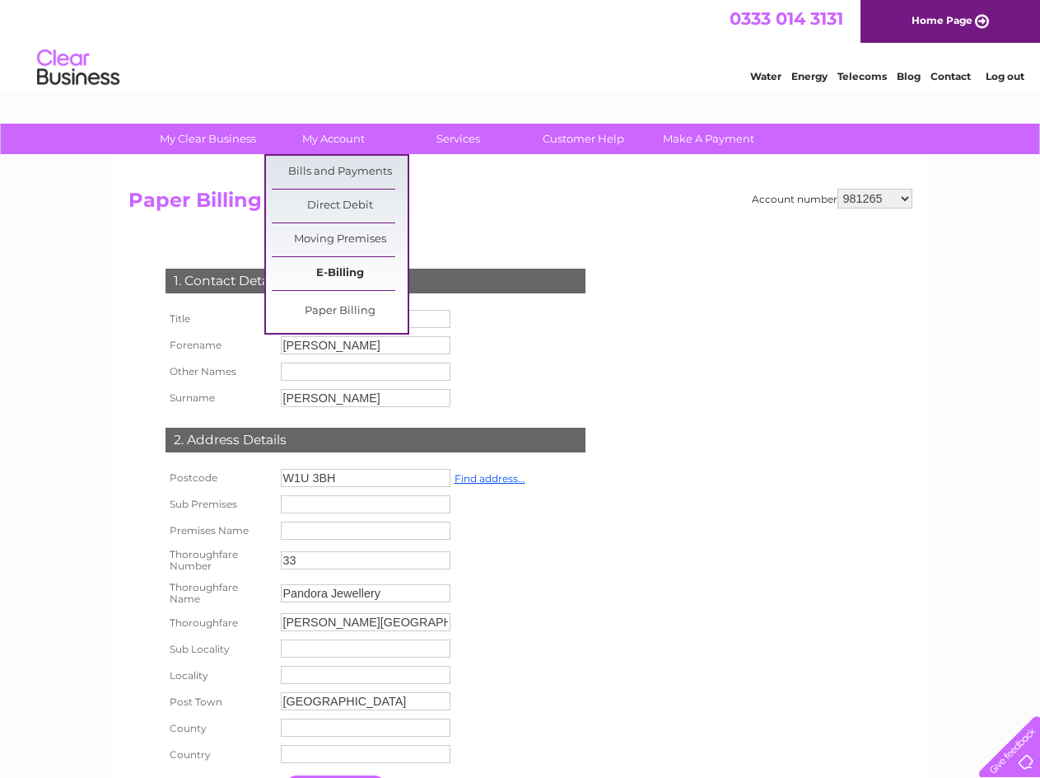
click at [360, 265] on link "E-Billing" at bounding box center [340, 273] width 136 height 33
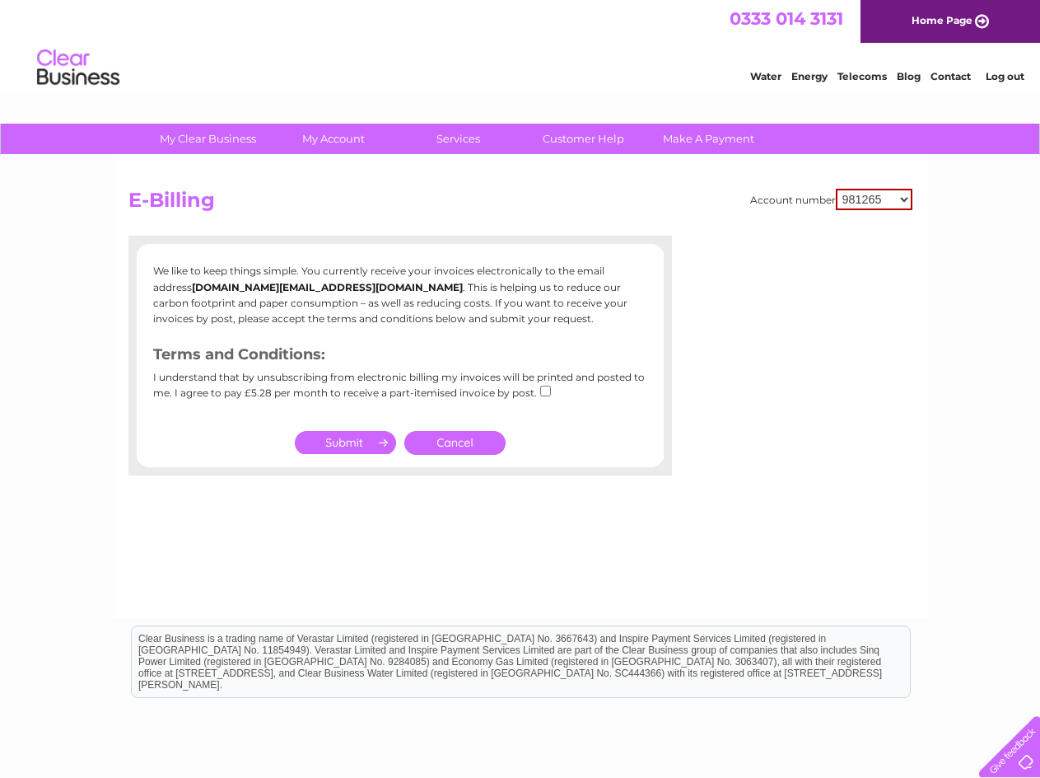
click at [891, 194] on select "981265 30274101" at bounding box center [874, 199] width 77 height 21
select select "30274101"
click at [836, 189] on select "981265 30274101" at bounding box center [874, 199] width 77 height 21
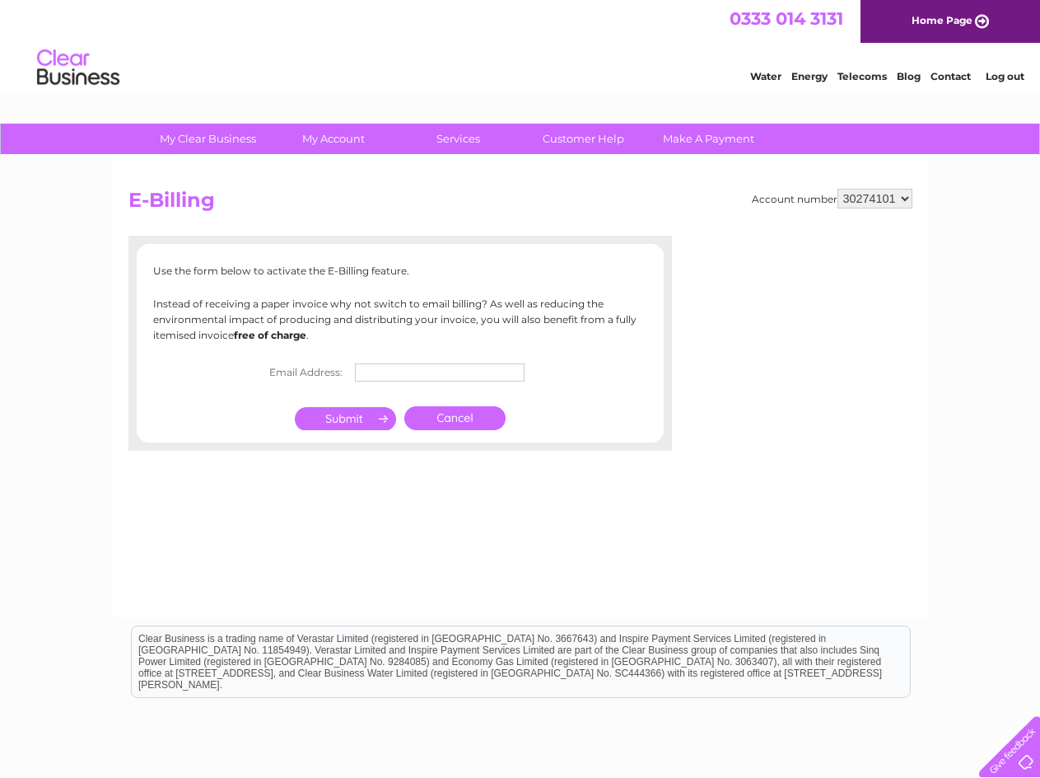
click at [516, 367] on input "text" at bounding box center [440, 372] width 170 height 18
paste input "pandora.uk@bscs.basware.com"
type input "pandora.uk@bscs.basware.com"
click at [371, 419] on input "submit" at bounding box center [345, 418] width 101 height 23
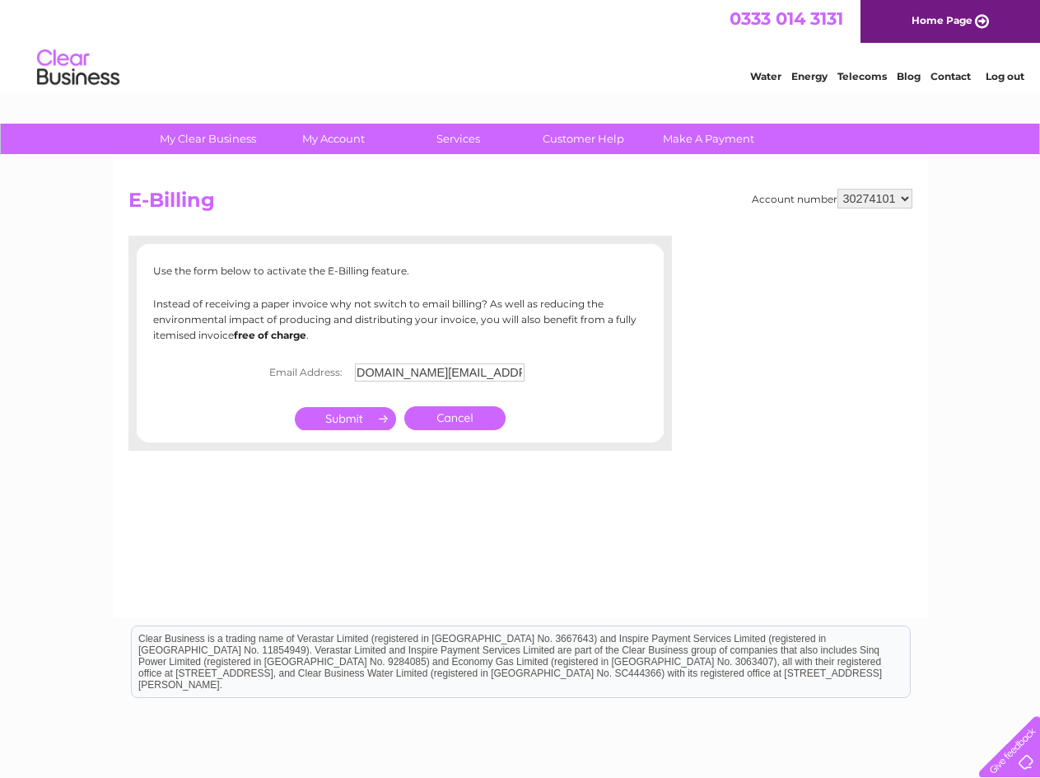
scroll to position [0, 0]
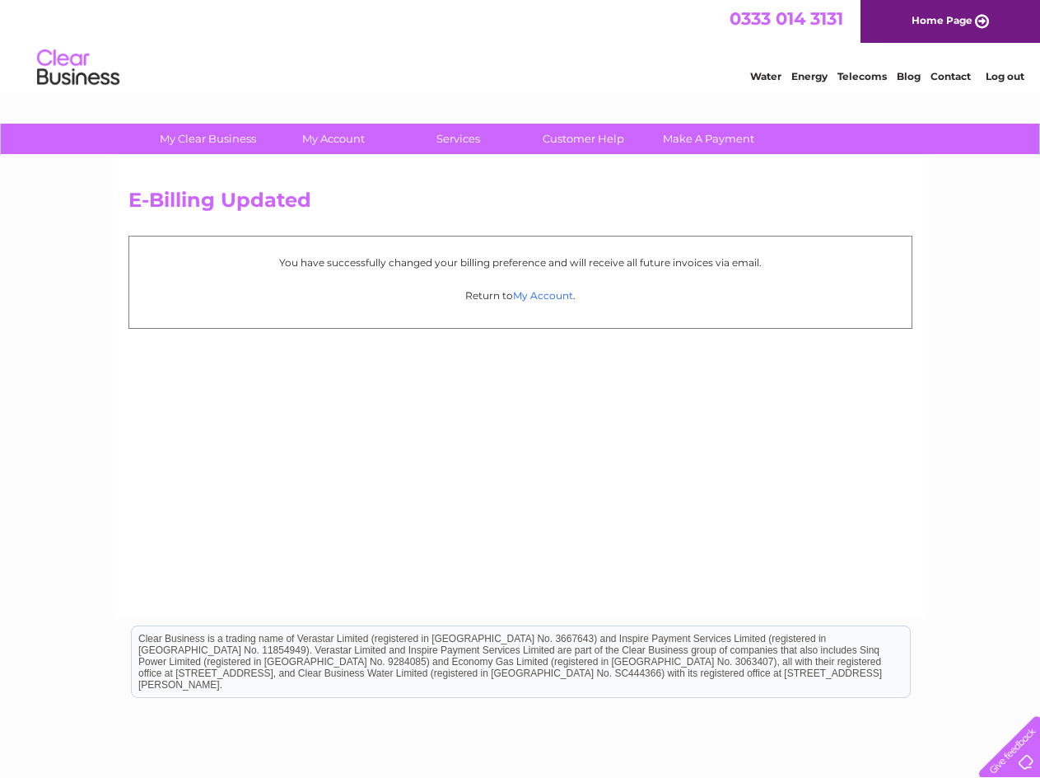
click at [567, 297] on link "My Account" at bounding box center [543, 295] width 60 height 12
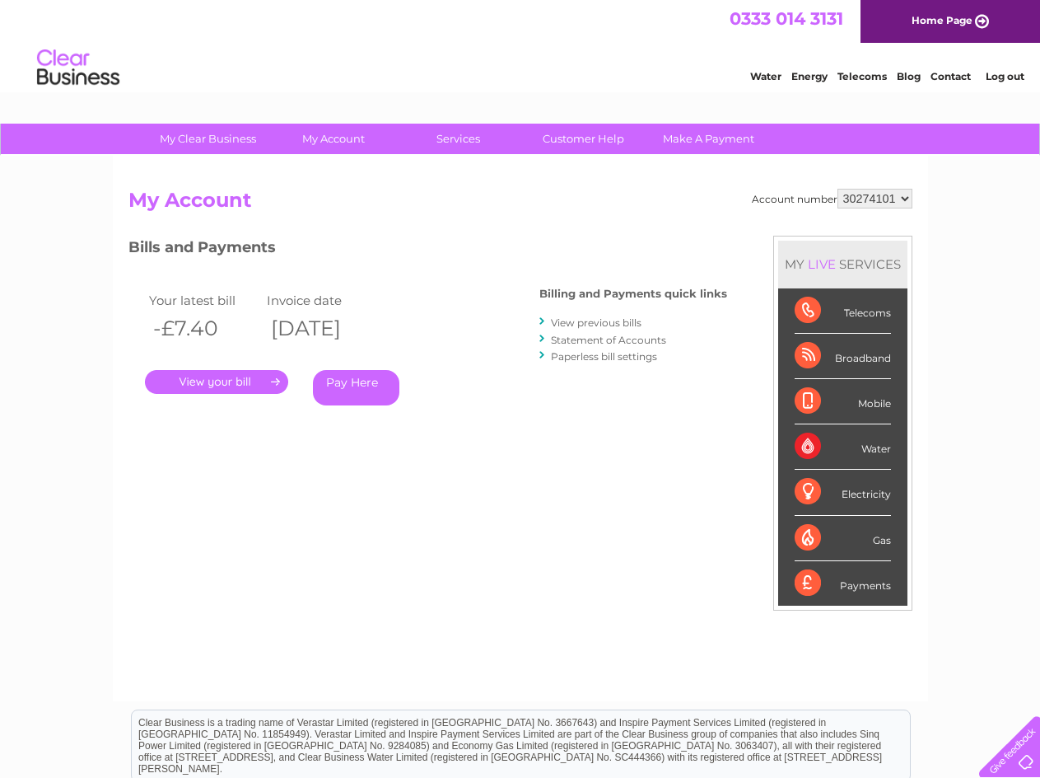
click at [364, 390] on link "Pay Here" at bounding box center [356, 387] width 86 height 35
click at [364, 379] on link "Pay Here" at bounding box center [356, 387] width 86 height 35
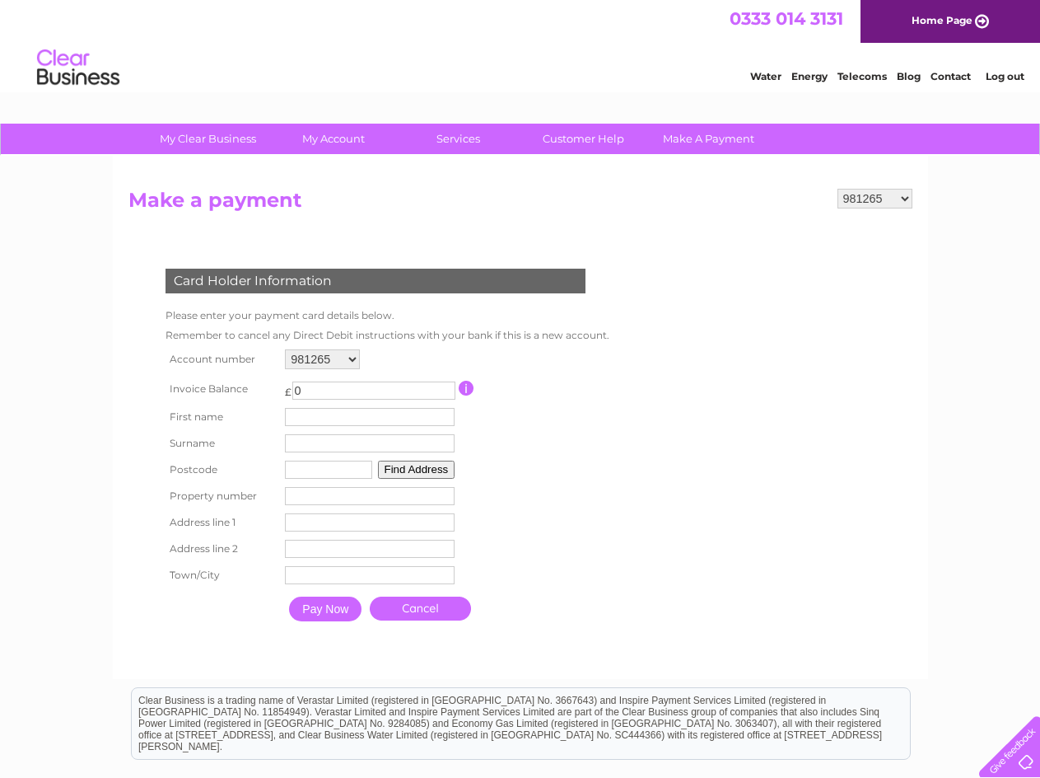
click at [303, 398] on input "0" at bounding box center [373, 390] width 163 height 18
click at [622, 446] on div "Card Holder Information Please enter your payment card details below. Remember …" at bounding box center [379, 440] width 501 height 377
click at [324, 340] on td "Remember to cancel any Direct Debit instructions with your bank if this is a ne…" at bounding box center [387, 335] width 452 height 20
click at [326, 357] on select "981265 30274101" at bounding box center [322, 359] width 75 height 20
select select "30274101"
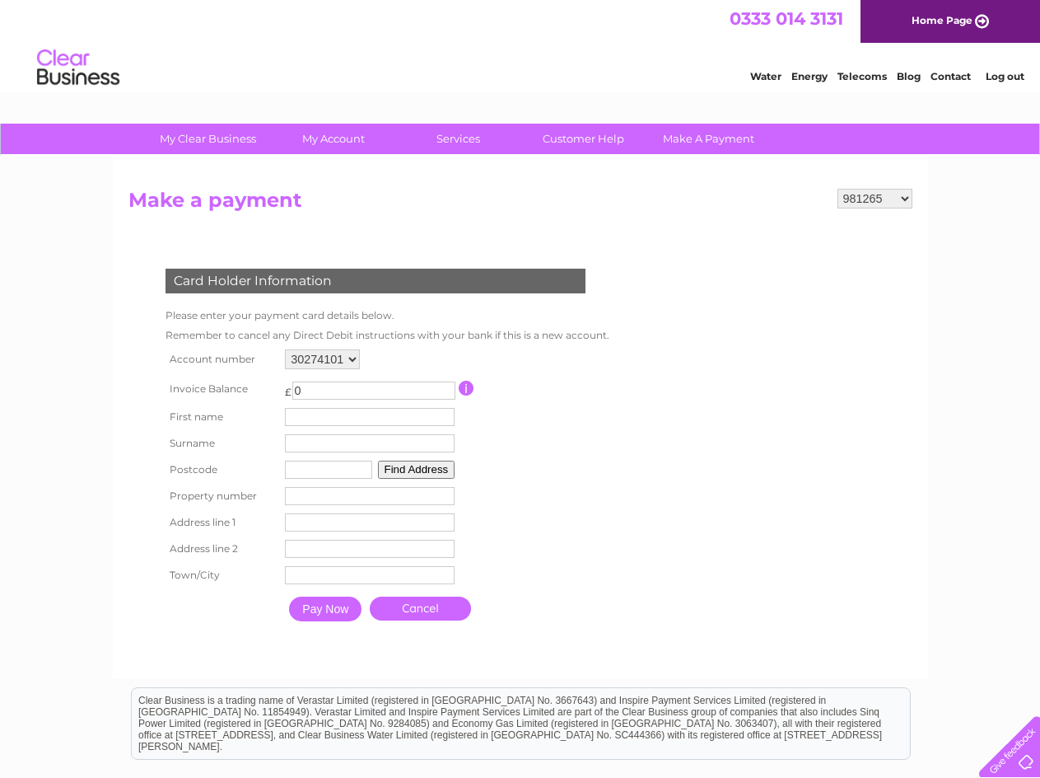
click at [285, 349] on select "981265 30274101" at bounding box center [322, 359] width 75 height 20
click at [706, 431] on form "981265 30274101 Make a payment Card Holder Information Please enter your paymen…" at bounding box center [521, 426] width 784 height 474
click at [864, 205] on select "981265 30274101" at bounding box center [875, 199] width 75 height 20
click at [645, 177] on div "981265 30274101 Make a payment Card Holder Information Please enter your paymen…" at bounding box center [521, 417] width 816 height 523
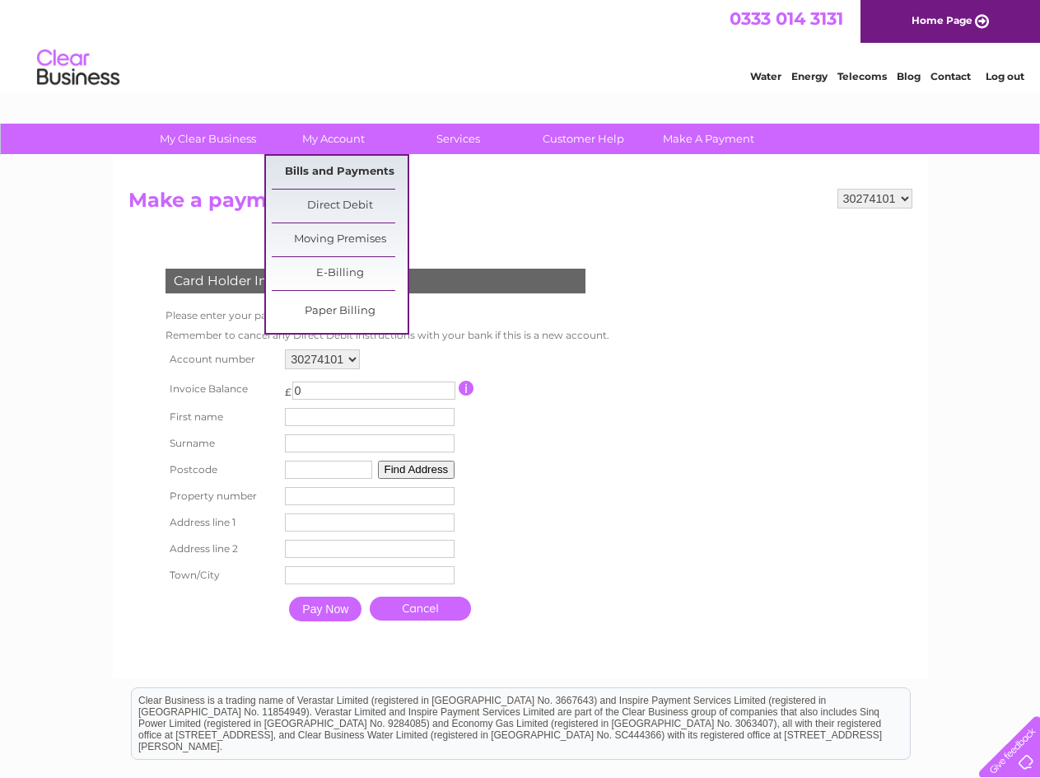
click at [387, 180] on link "Bills and Payments" at bounding box center [340, 172] width 136 height 33
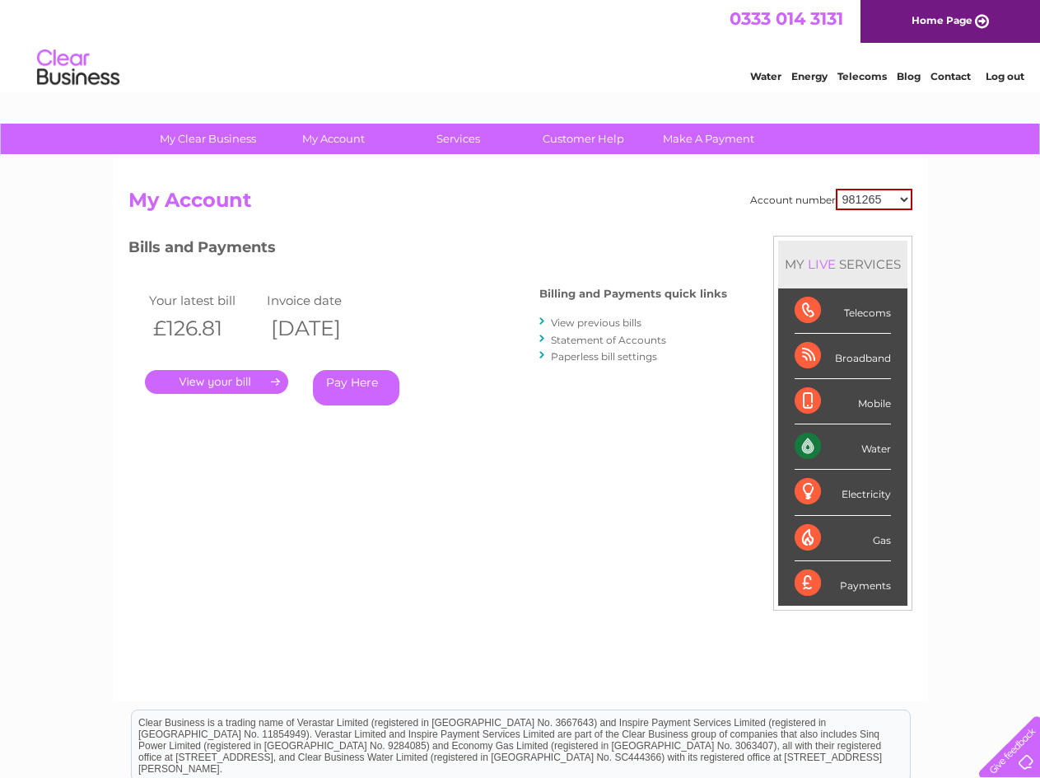
click at [834, 297] on div "Telecoms" at bounding box center [843, 310] width 96 height 45
click at [841, 270] on div "MY LIVE SERVICES" at bounding box center [842, 264] width 129 height 47
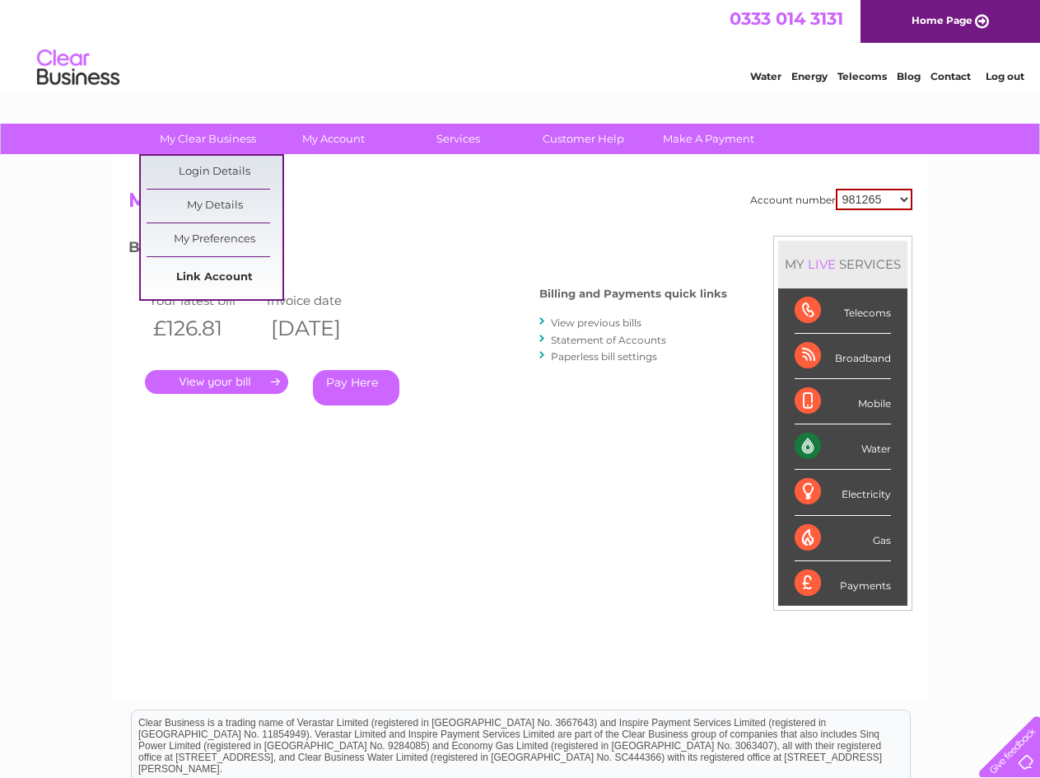
click at [238, 281] on link "Link Account" at bounding box center [215, 277] width 136 height 33
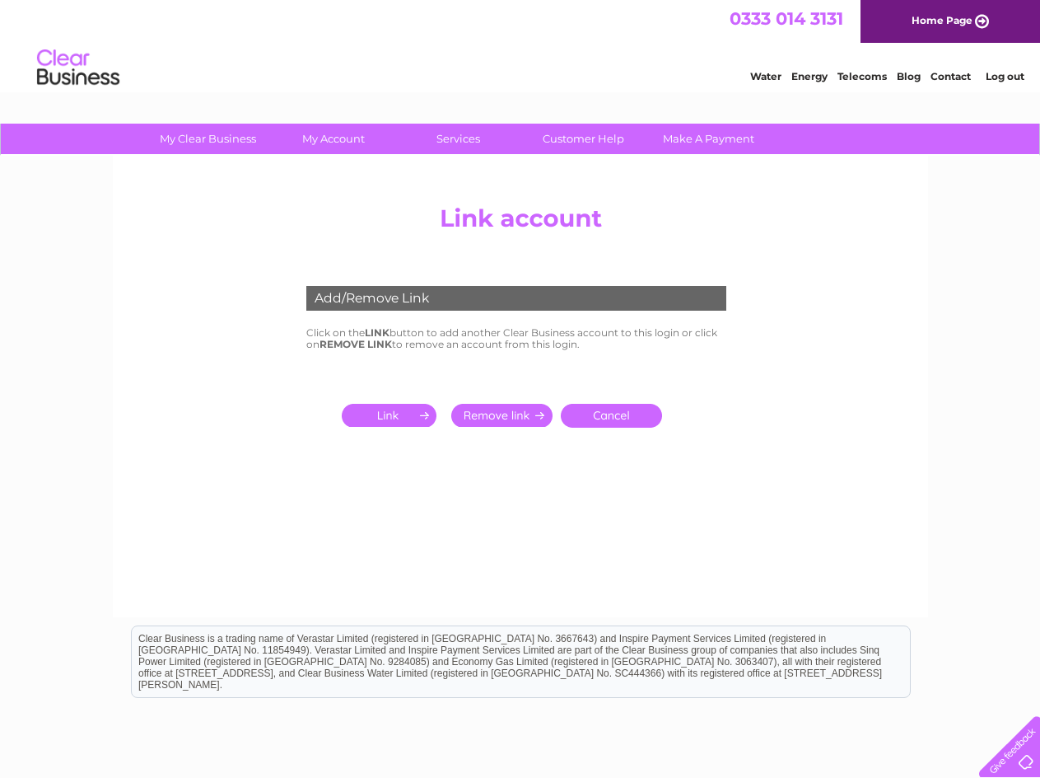
click at [404, 422] on input "submit" at bounding box center [392, 415] width 101 height 23
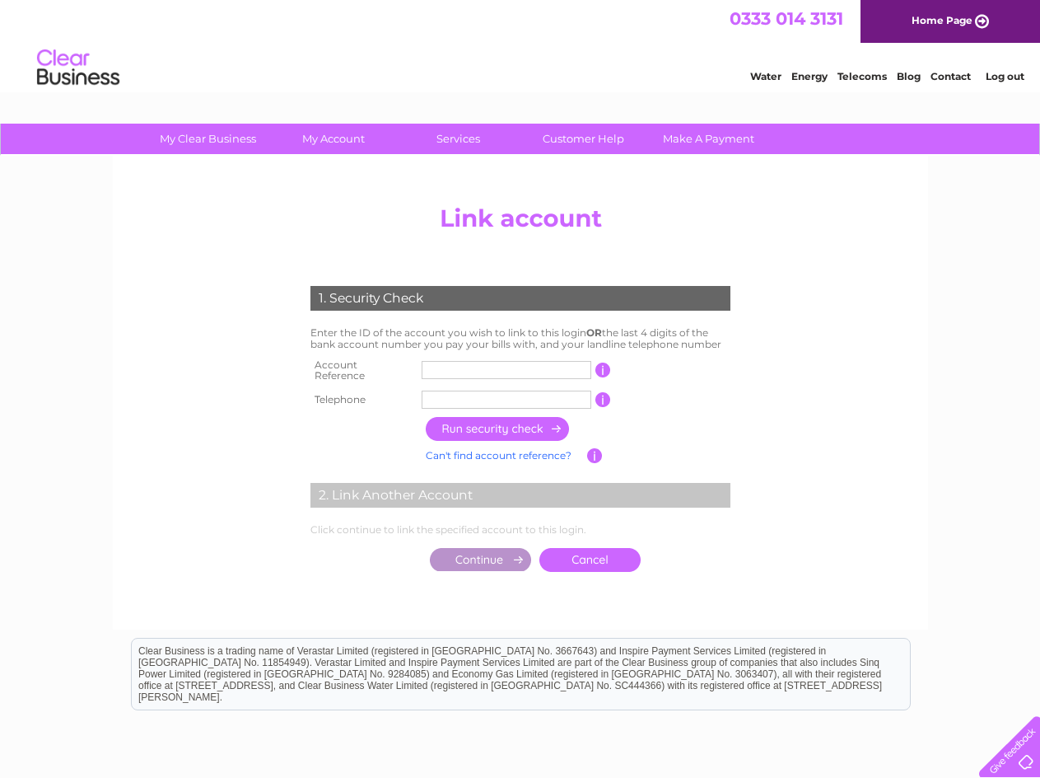
click at [456, 364] on input "text" at bounding box center [507, 370] width 170 height 18
paste input "2"
click at [453, 367] on input "text" at bounding box center [507, 370] width 170 height 18
type input "20002640"
click at [457, 391] on input "text" at bounding box center [507, 399] width 170 height 18
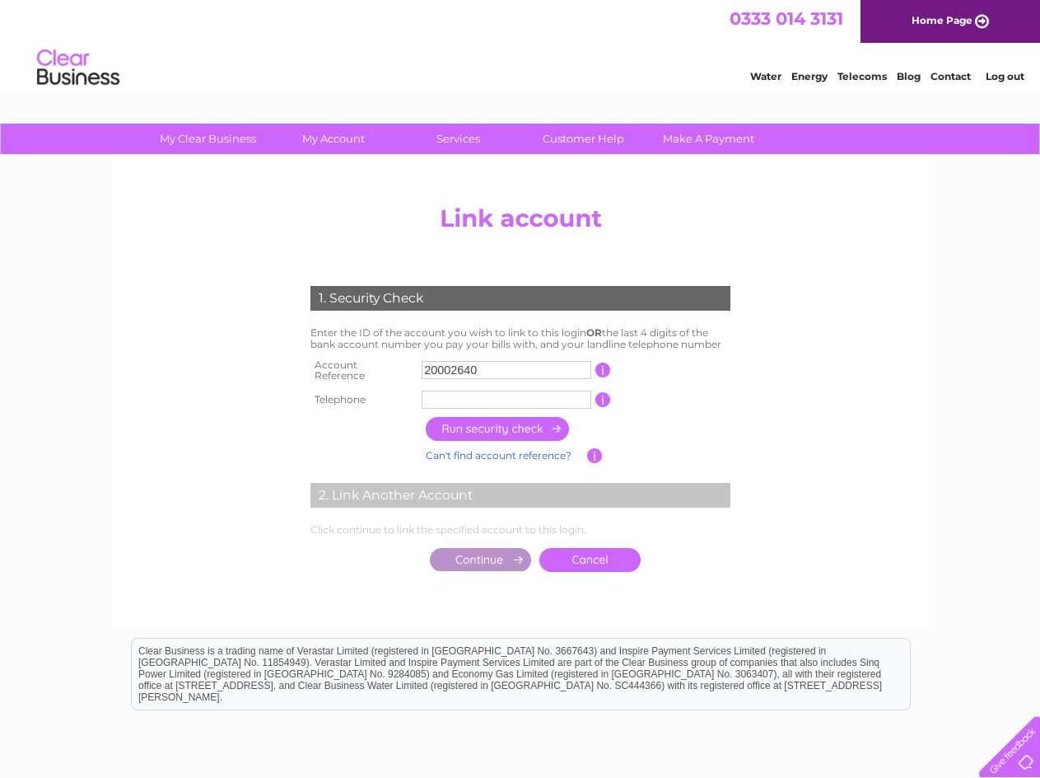
type input "07834150604"
click at [498, 423] on input "button" at bounding box center [498, 429] width 145 height 24
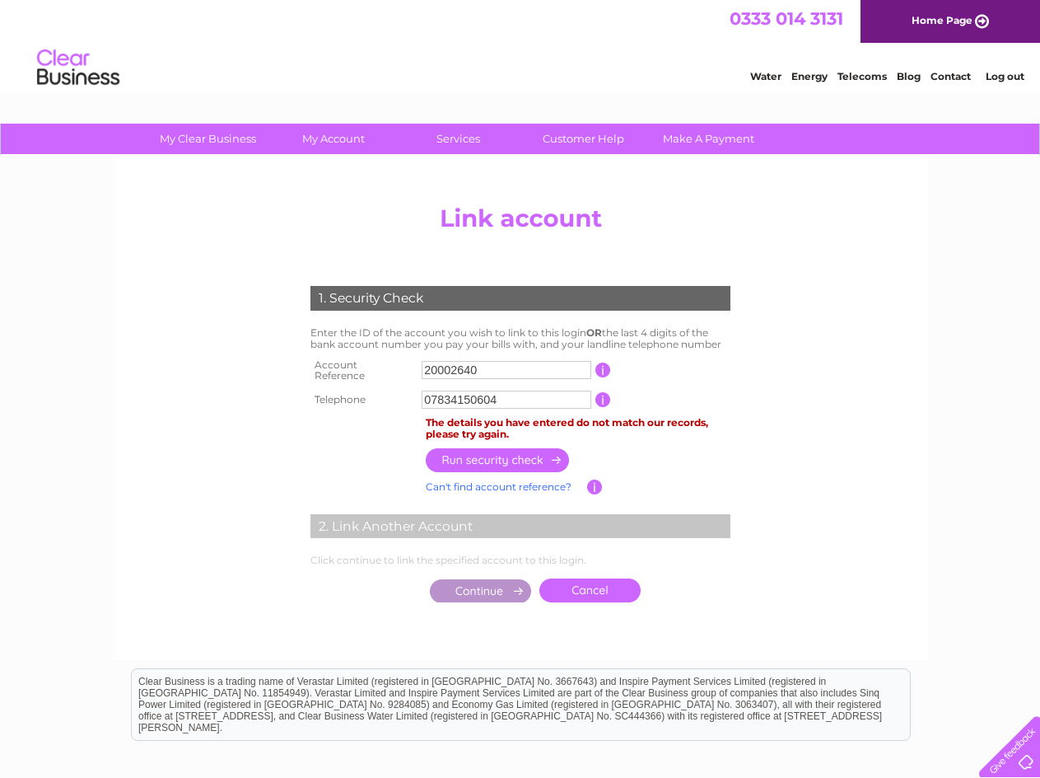
drag, startPoint x: 580, startPoint y: 365, endPoint x: 306, endPoint y: 359, distance: 273.6
click at [317, 358] on tr "Account Reference 20002640 This should appear at the top of your bill and its t…" at bounding box center [520, 370] width 428 height 33
click at [481, 367] on input "text" at bounding box center [507, 370] width 170 height 18
type input "4601"
click at [512, 454] on input "button" at bounding box center [498, 460] width 145 height 24
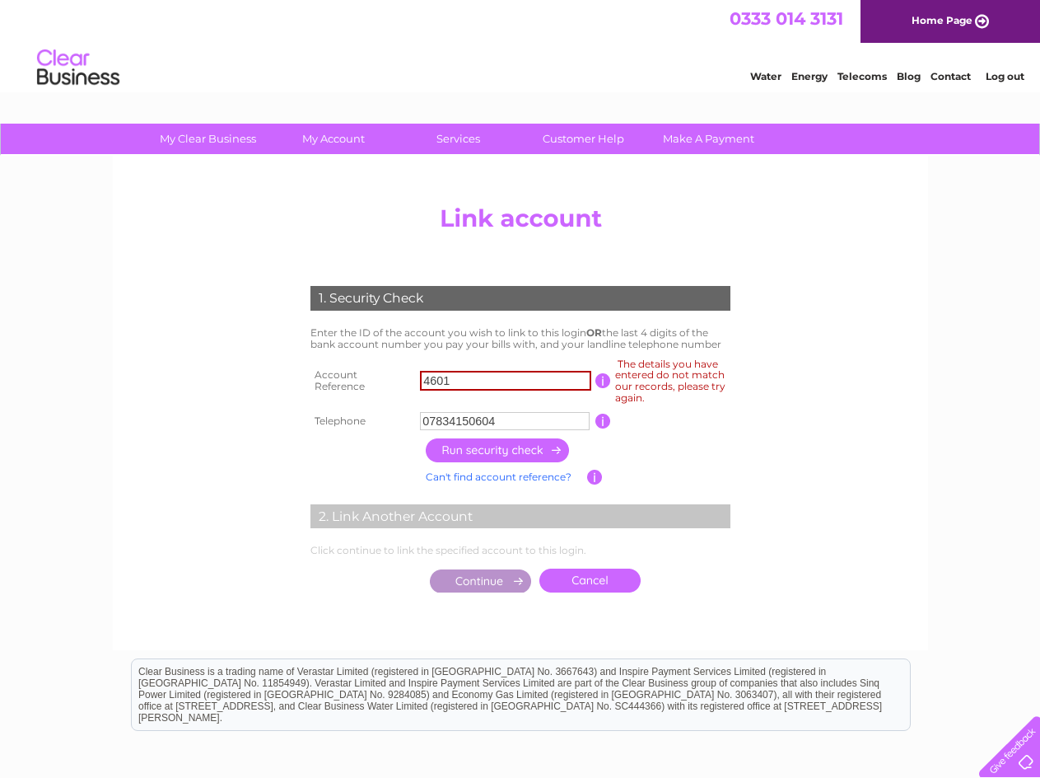
click at [512, 454] on input "button" at bounding box center [498, 450] width 145 height 24
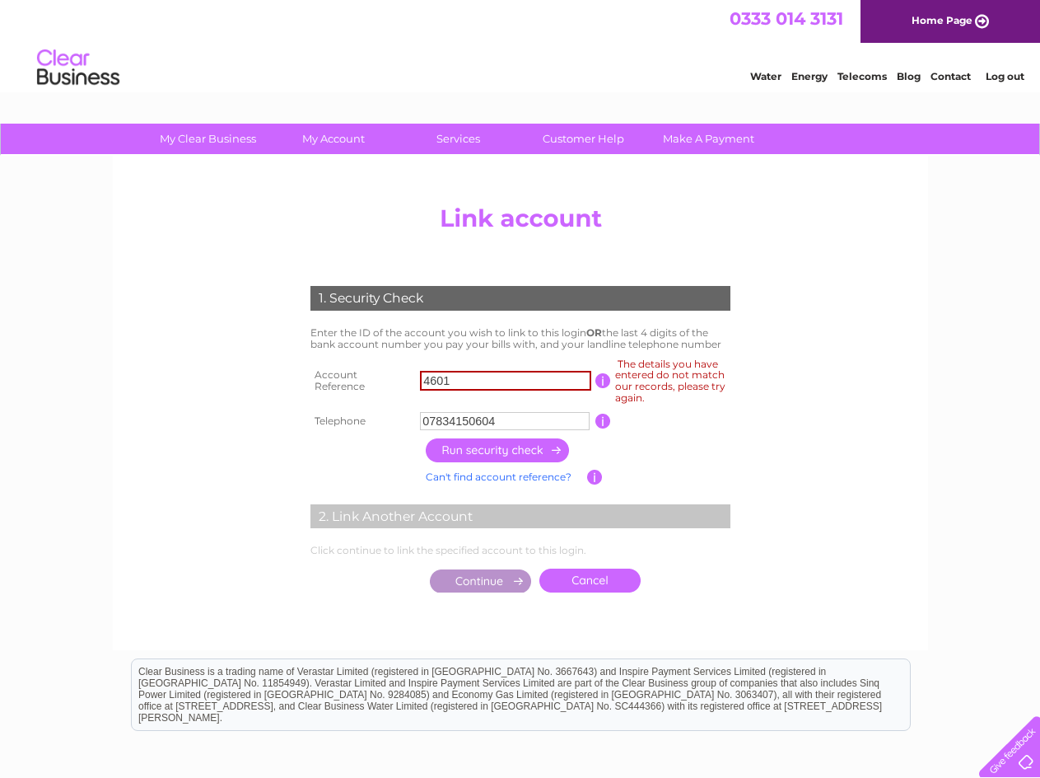
click at [512, 454] on input "button" at bounding box center [498, 450] width 145 height 24
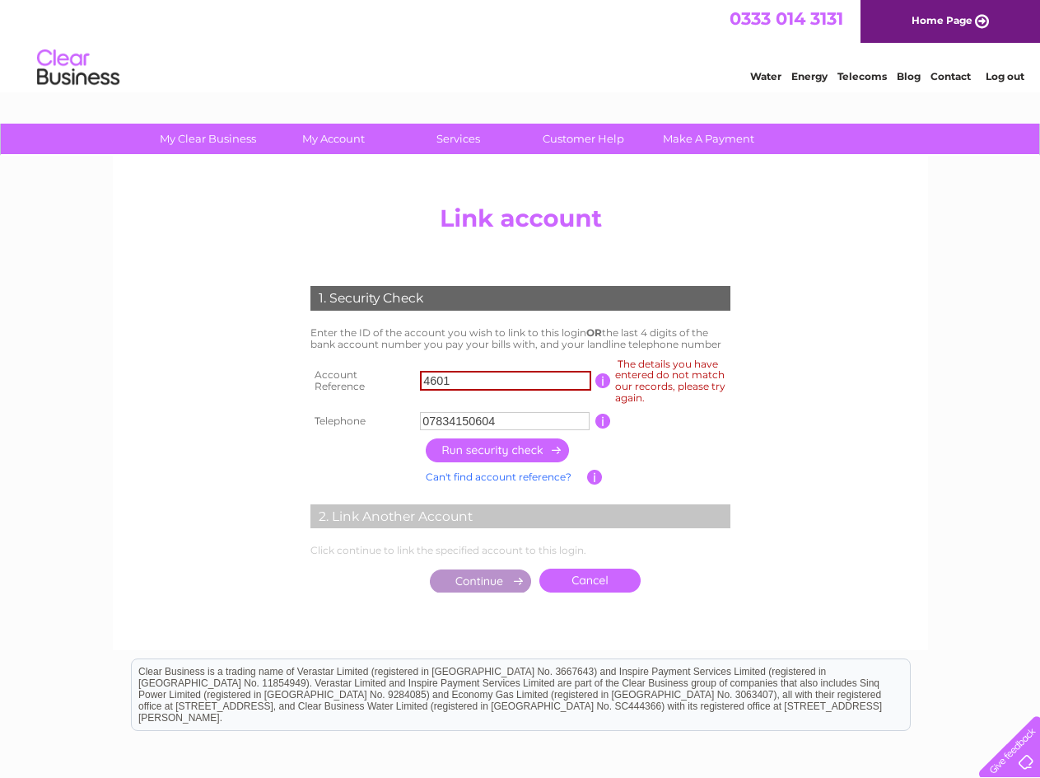
click at [512, 454] on input "button" at bounding box center [498, 450] width 145 height 24
click at [542, 428] on input "07834150604" at bounding box center [505, 421] width 170 height 18
click at [836, 396] on center "Add/Remove Link Click on the LINK button to add another Clear Business account …" at bounding box center [521, 415] width 784 height 437
click at [608, 423] on input "button" at bounding box center [604, 421] width 16 height 15
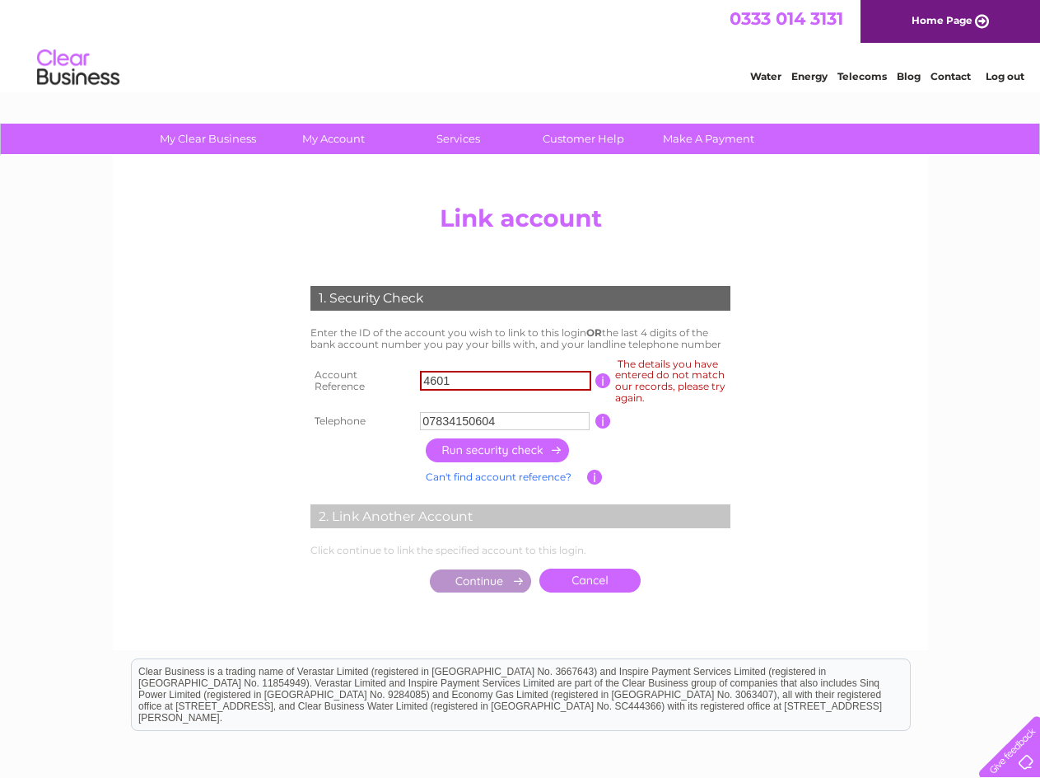
click at [593, 423] on td "07834150604" at bounding box center [506, 421] width 180 height 26
